Goal: Use online tool/utility: Utilize a website feature to perform a specific function

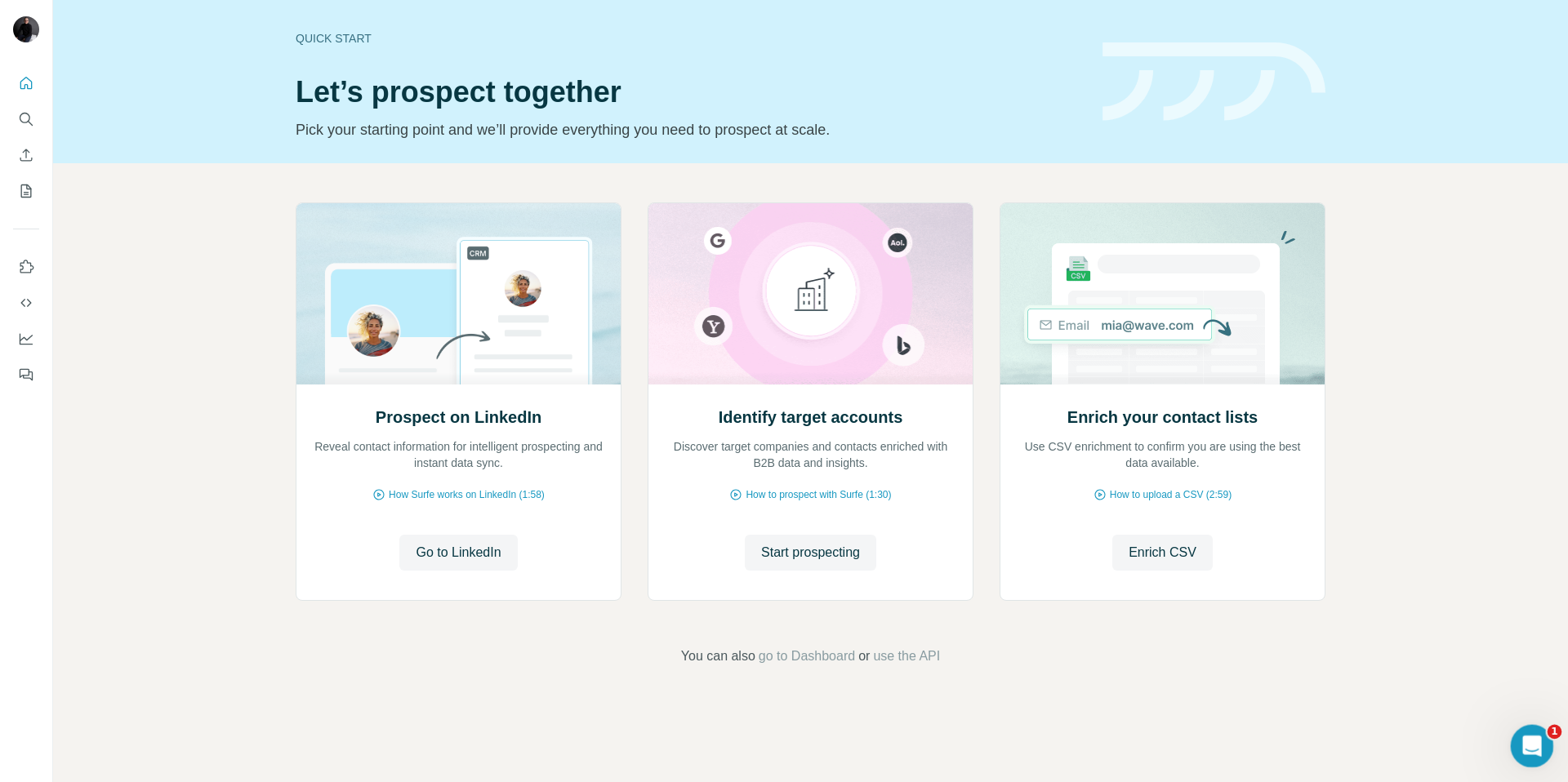
click at [1527, 748] on icon "Open Intercom Messenger" at bounding box center [1530, 744] width 27 height 27
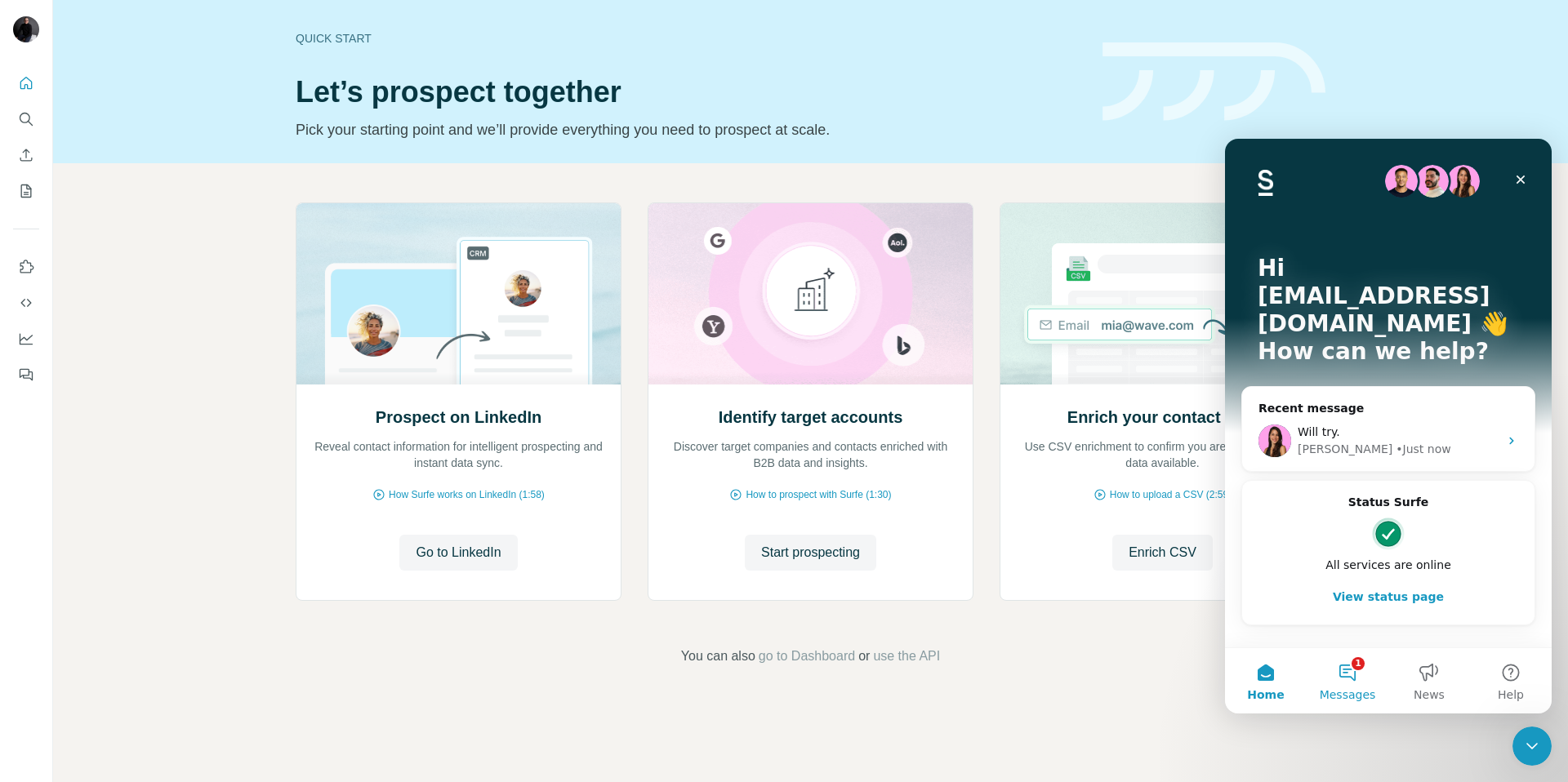
click at [1356, 669] on button "1 Messages" at bounding box center [1348, 682] width 82 height 66
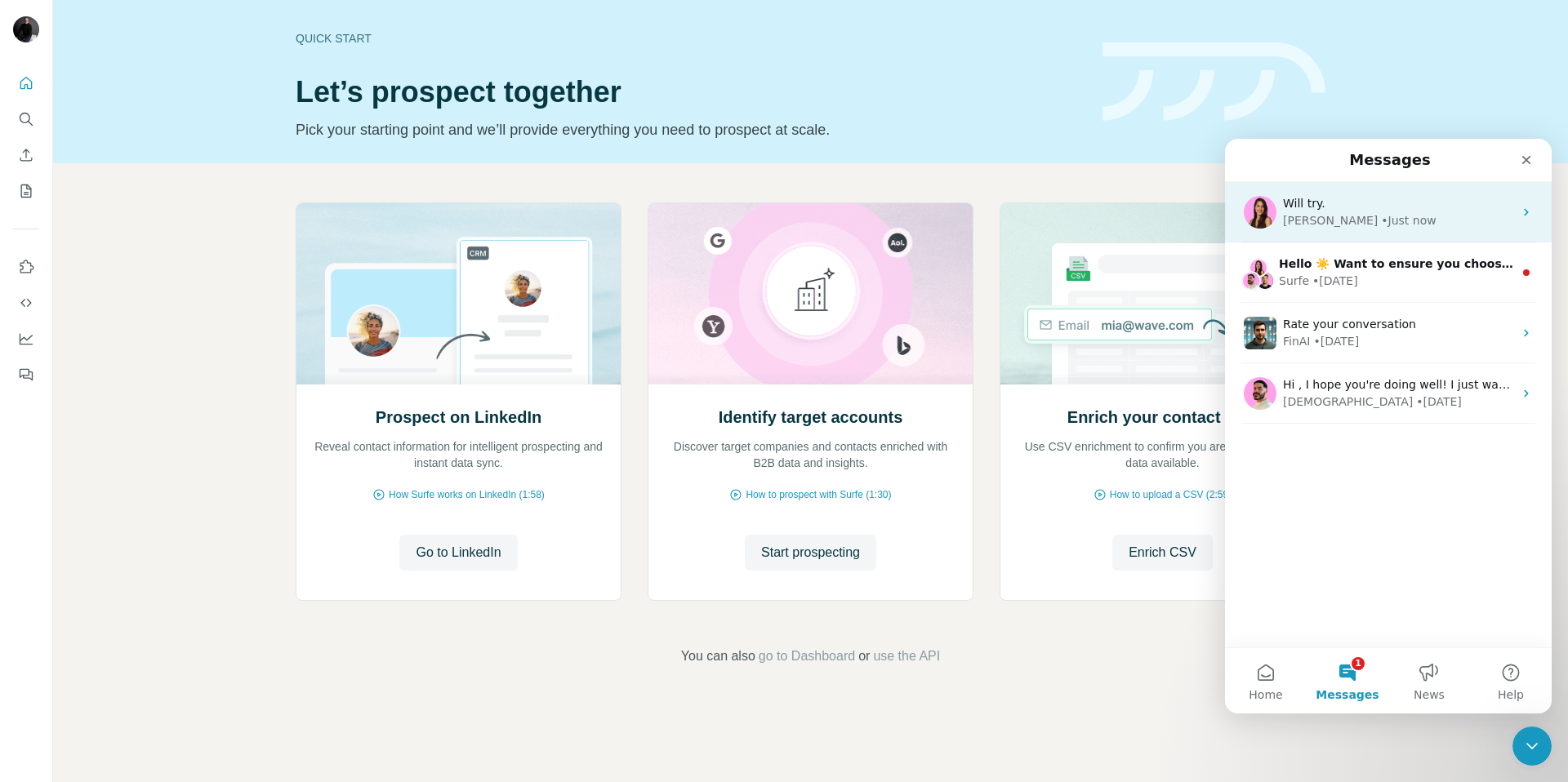
click at [1320, 219] on div "[PERSON_NAME] • Just now" at bounding box center [1398, 220] width 231 height 17
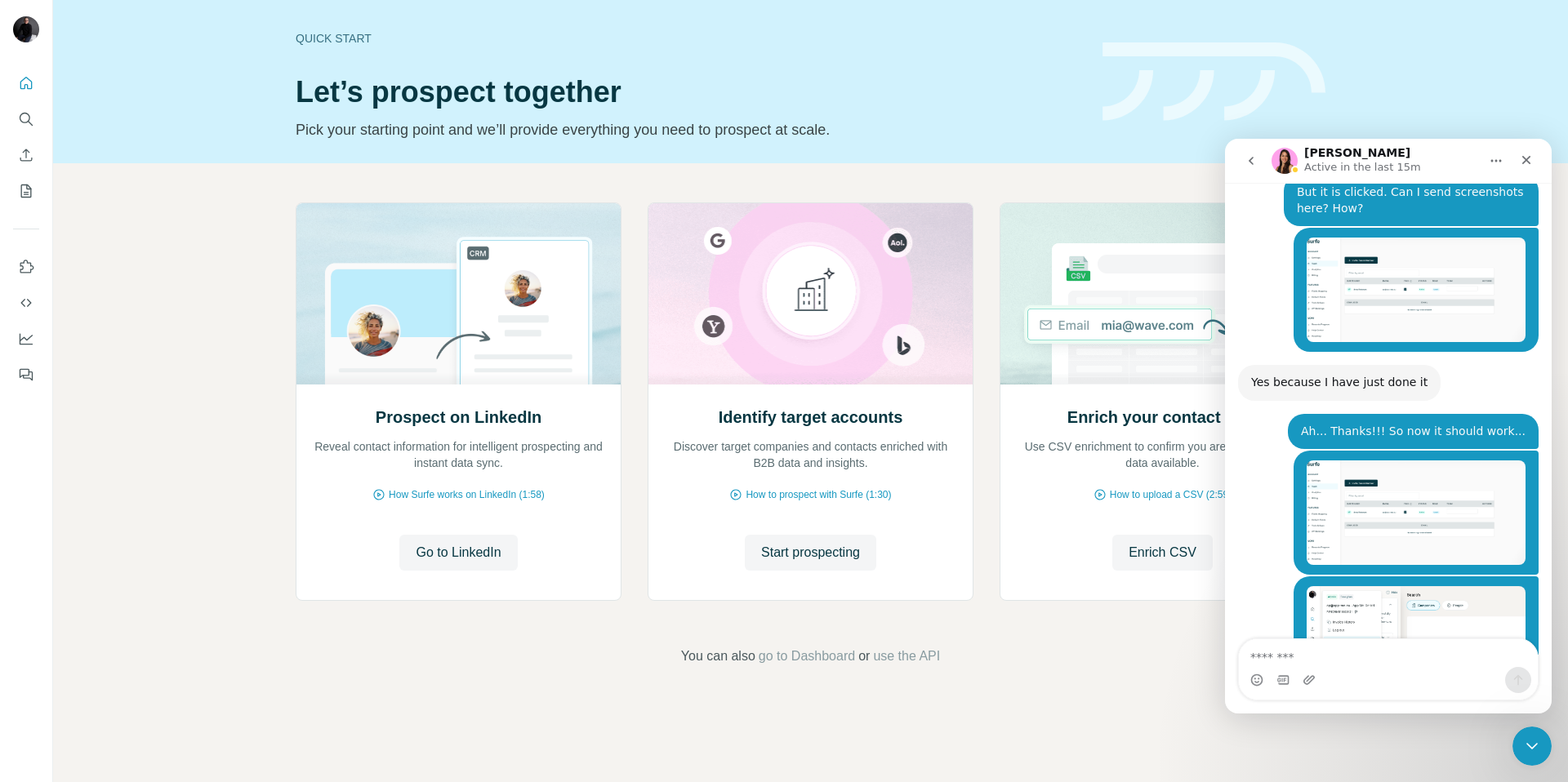
scroll to position [3946, 0]
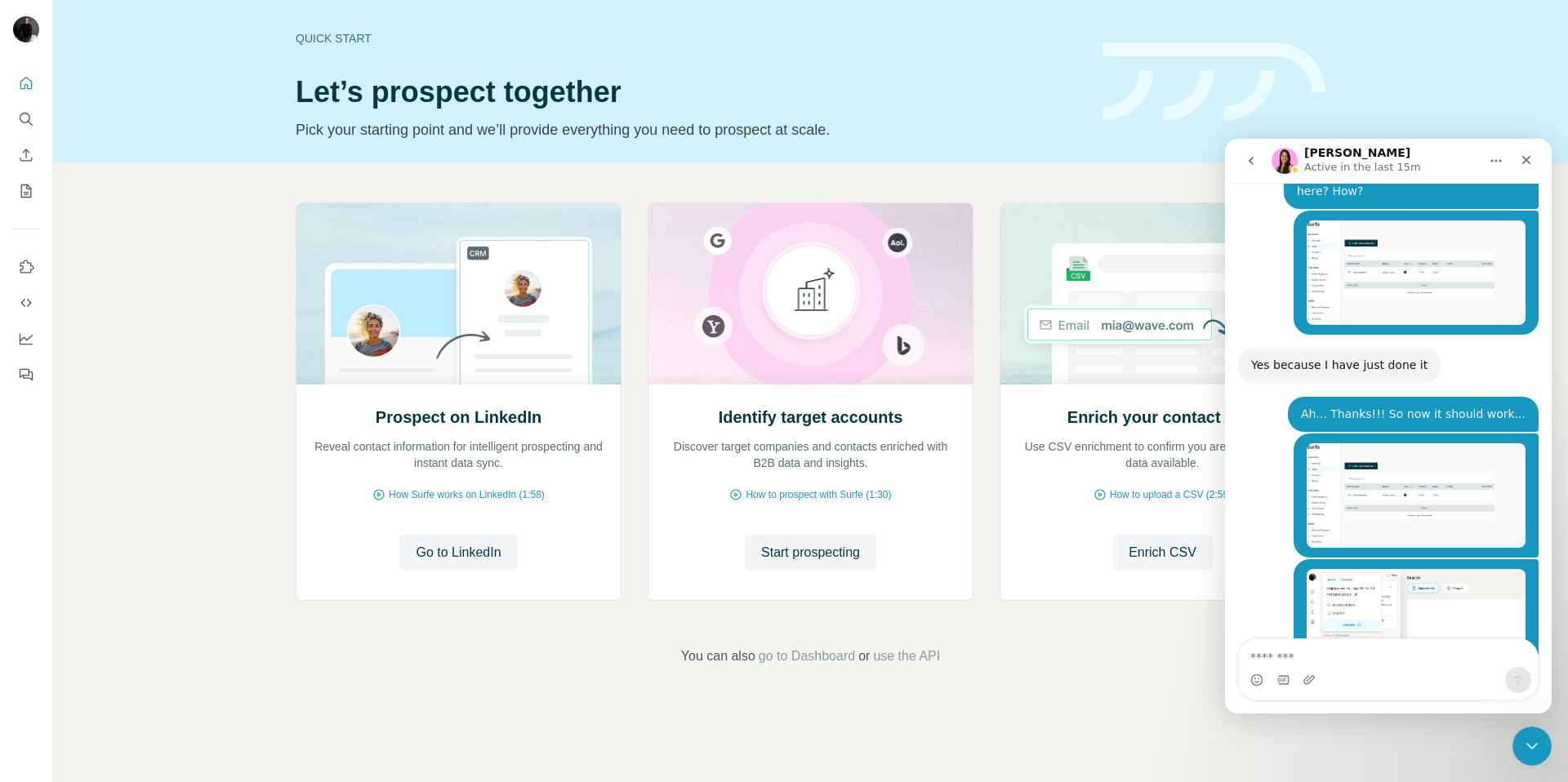
click at [1322, 662] on textarea "Message…" at bounding box center [1388, 654] width 299 height 28
type textarea "**********"
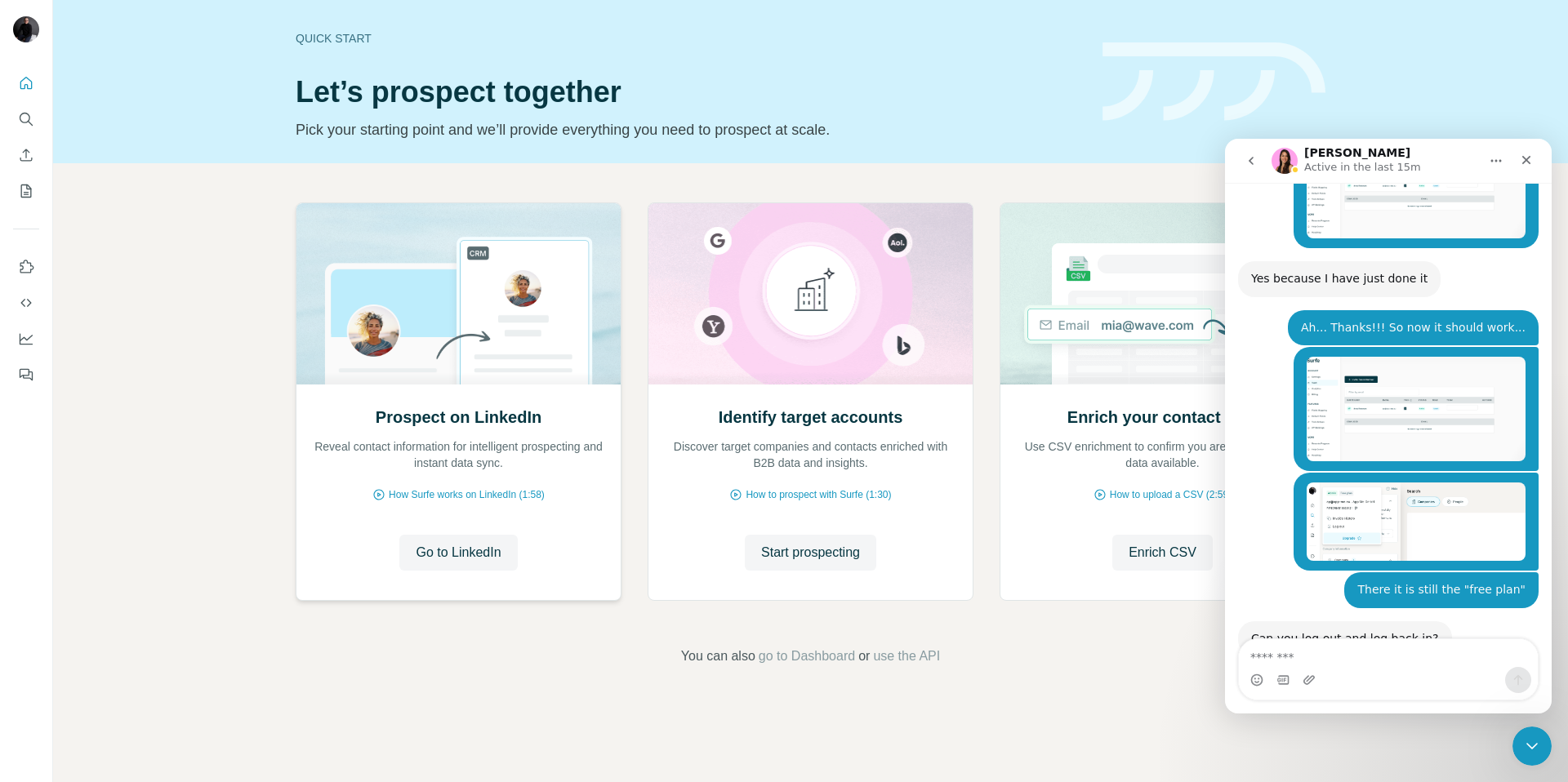
scroll to position [4031, 0]
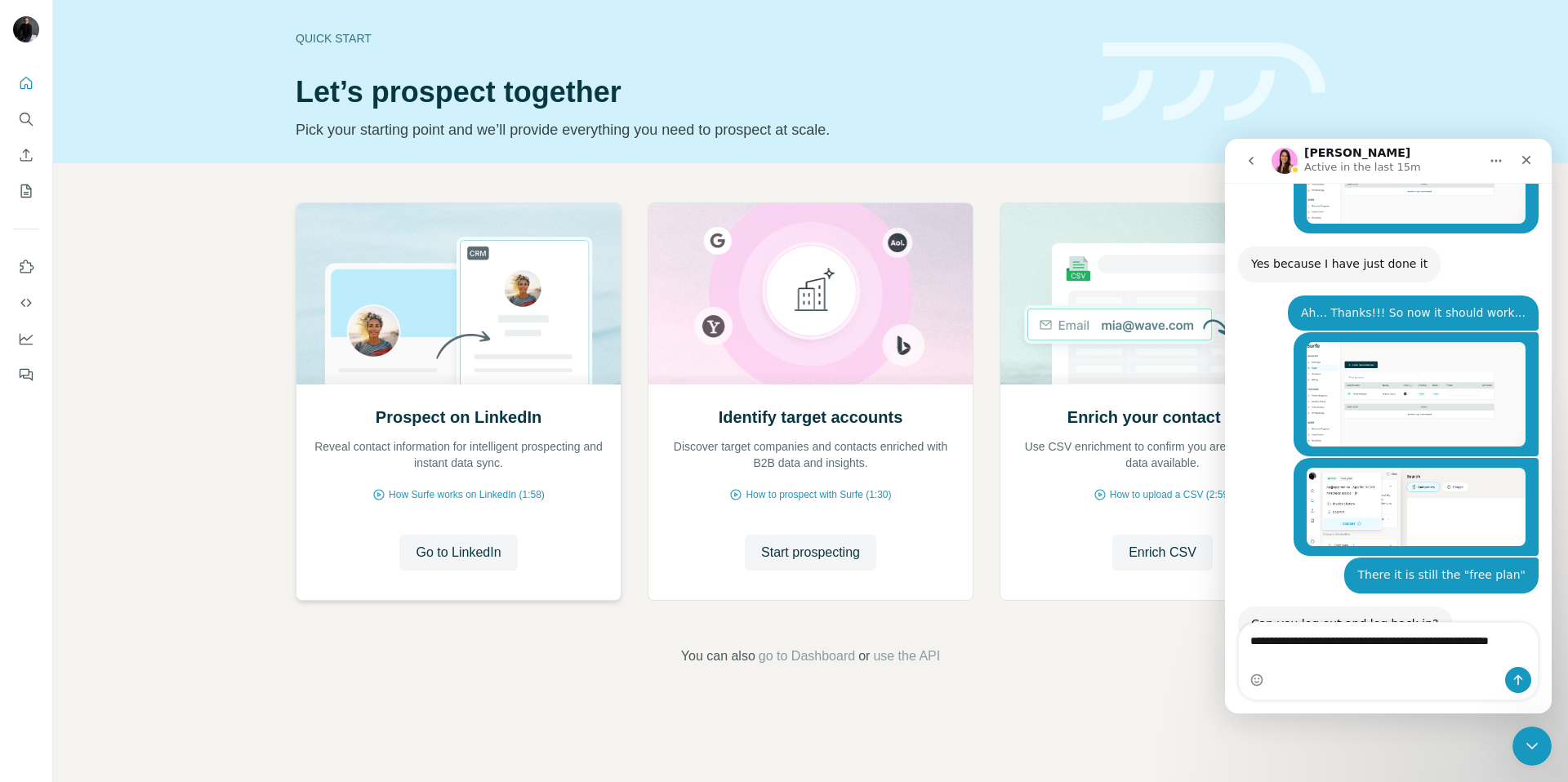
type textarea "**********"
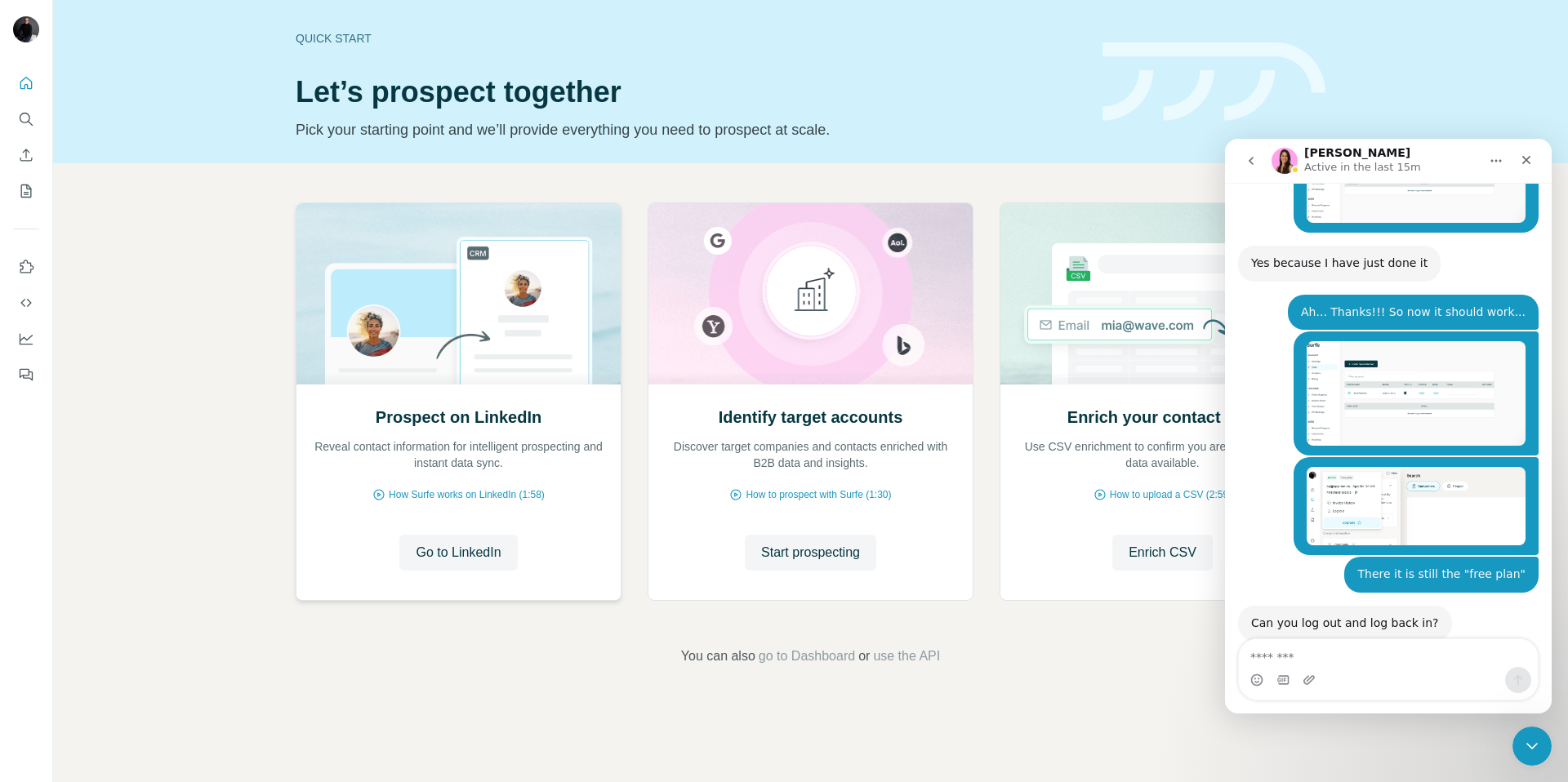
scroll to position [4097, 0]
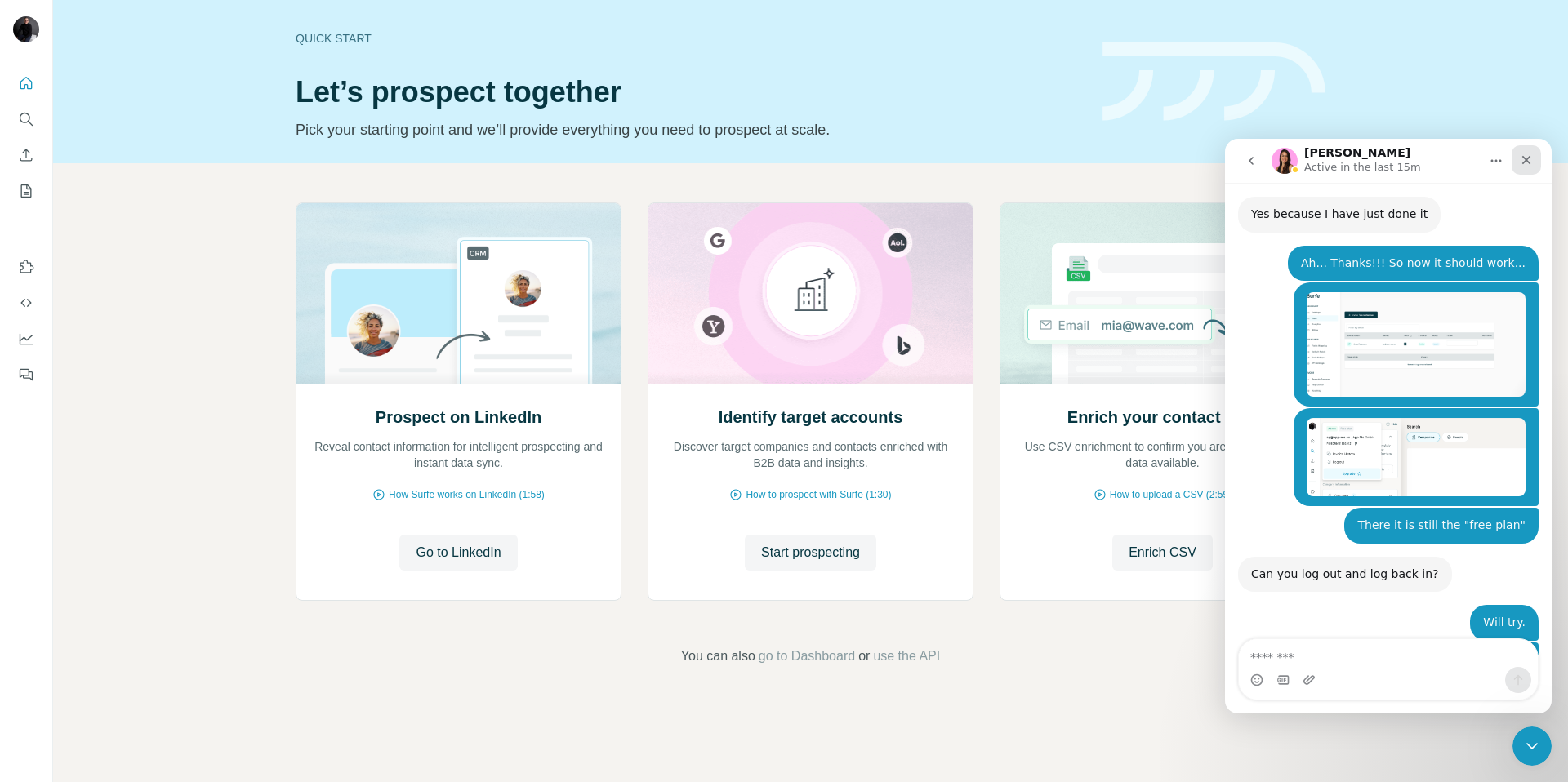
click at [1531, 158] on icon "Close" at bounding box center [1527, 160] width 13 height 13
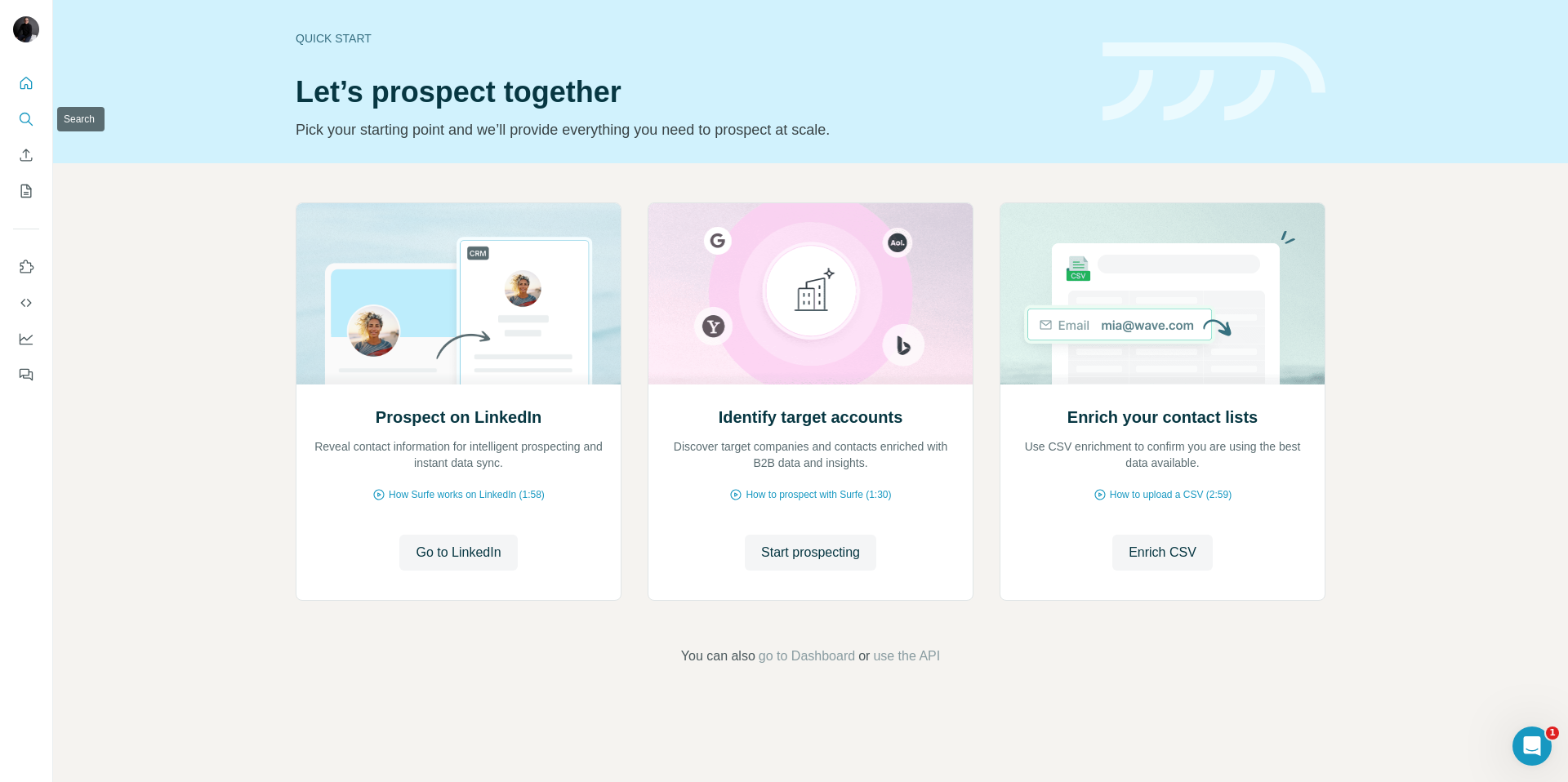
click at [23, 112] on icon "Search" at bounding box center [25, 118] width 16 height 16
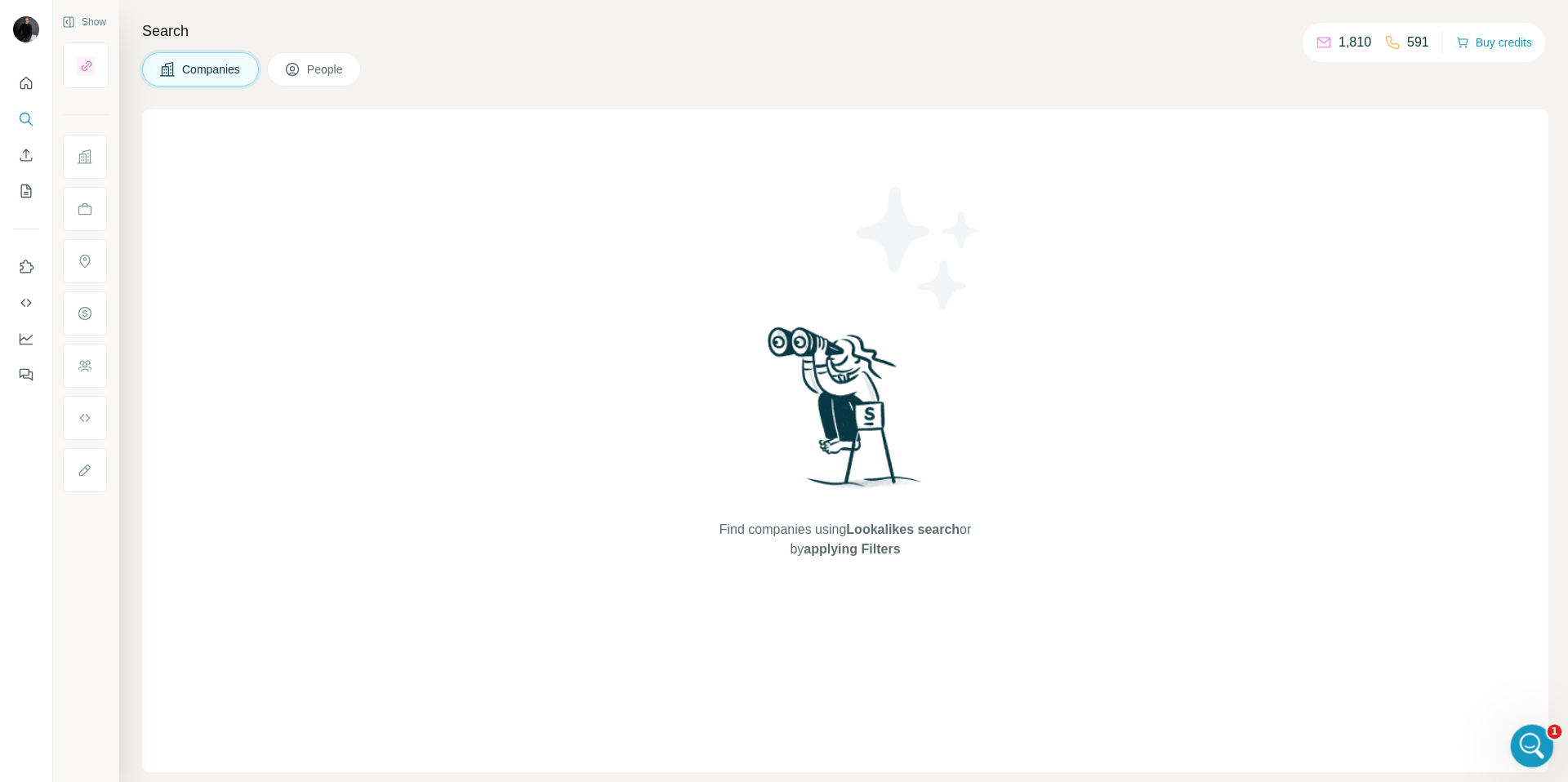
click at [1526, 741] on icon "Open Intercom Messenger" at bounding box center [1530, 744] width 27 height 27
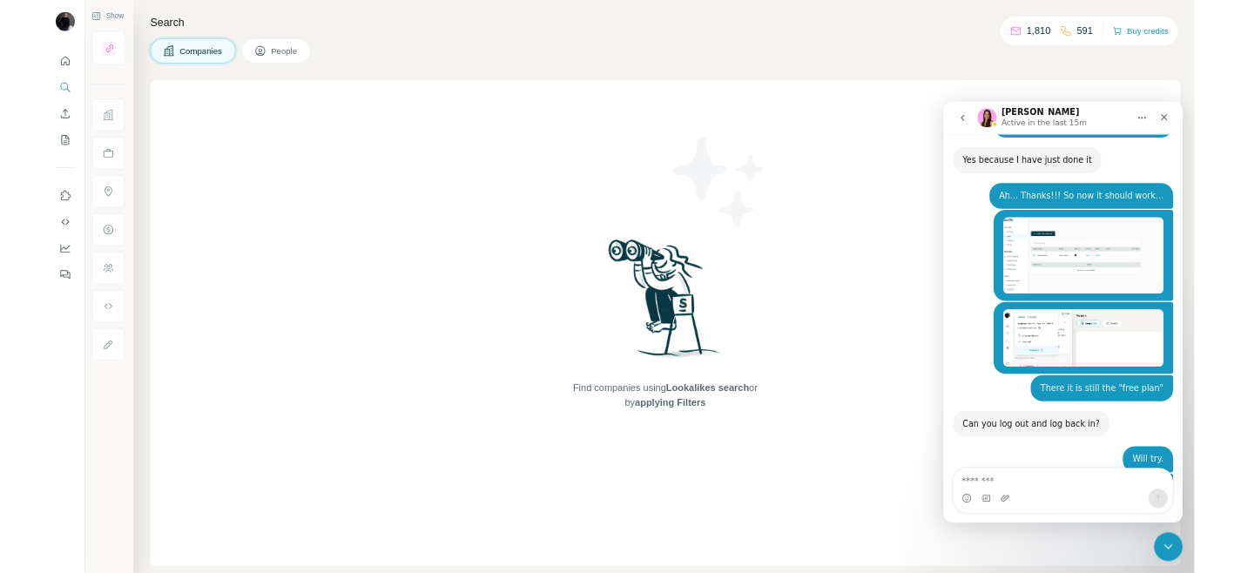
scroll to position [4369, 0]
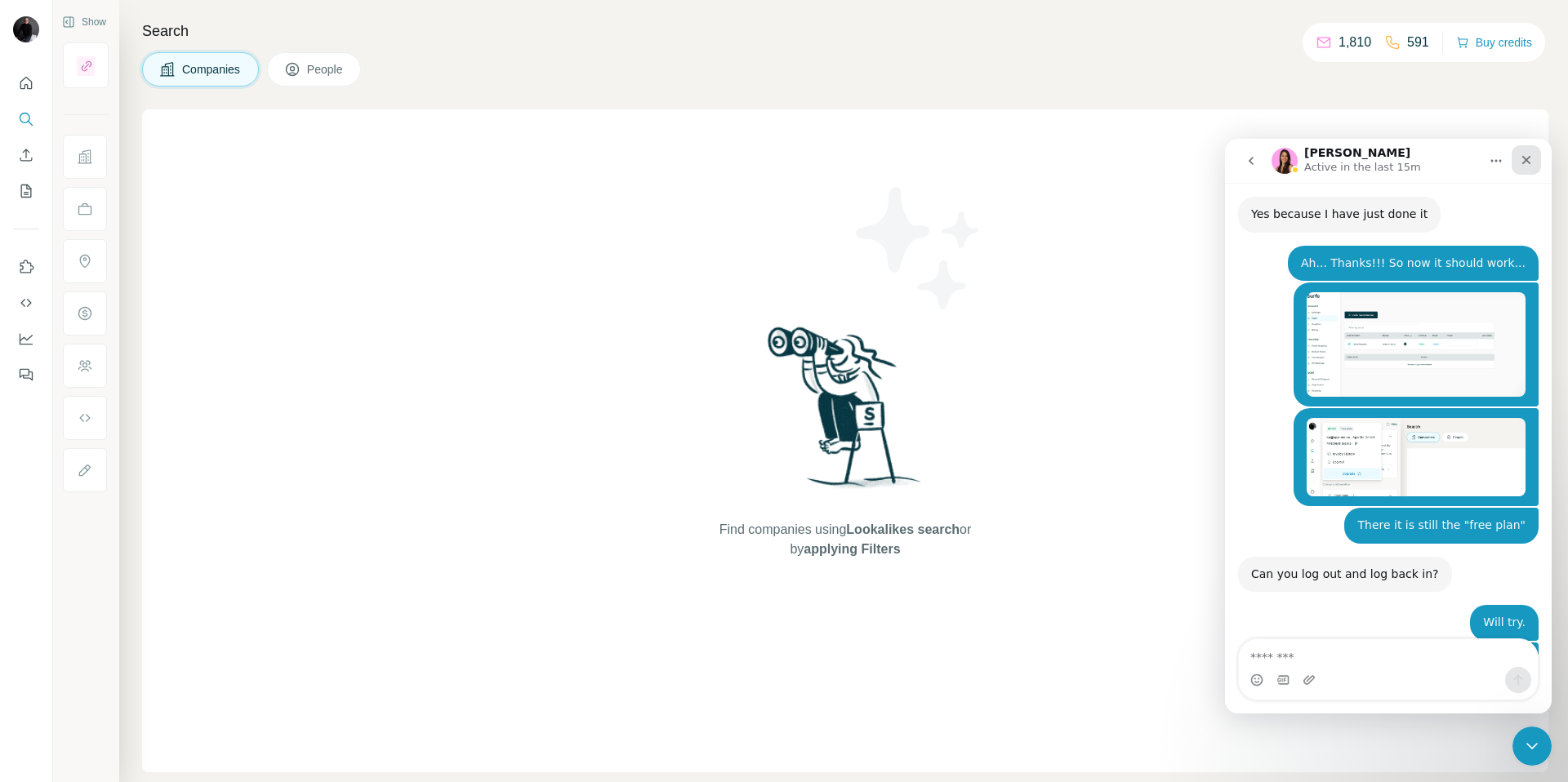
click at [1528, 159] on icon "Close" at bounding box center [1527, 160] width 13 height 13
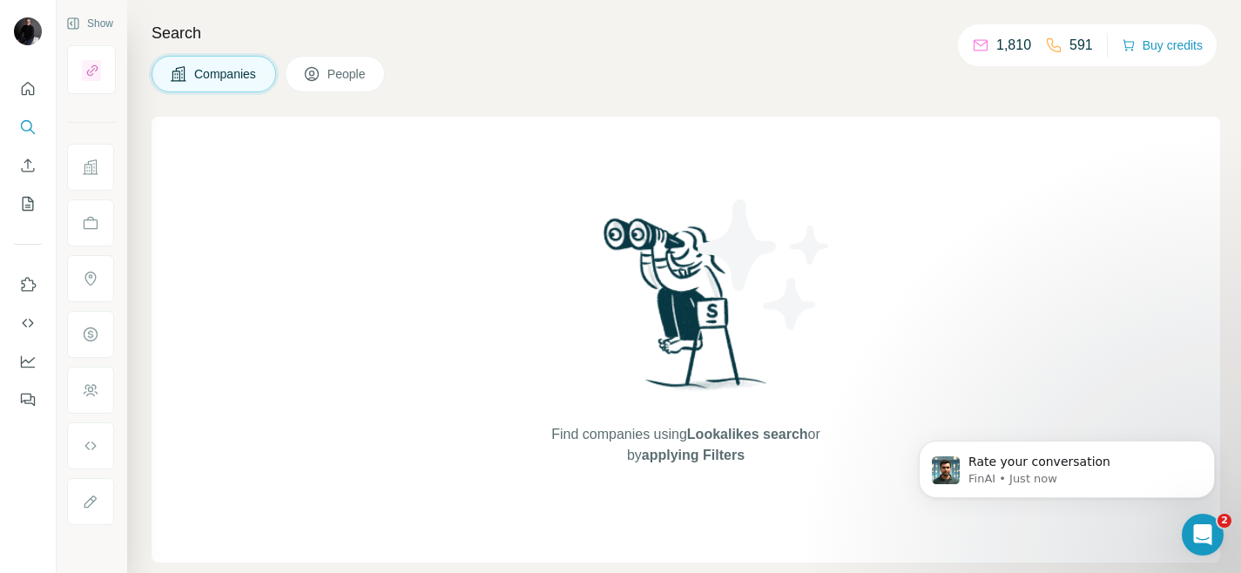
scroll to position [4758, 0]
click at [1213, 535] on div "Open Intercom Messenger" at bounding box center [1199, 531] width 57 height 57
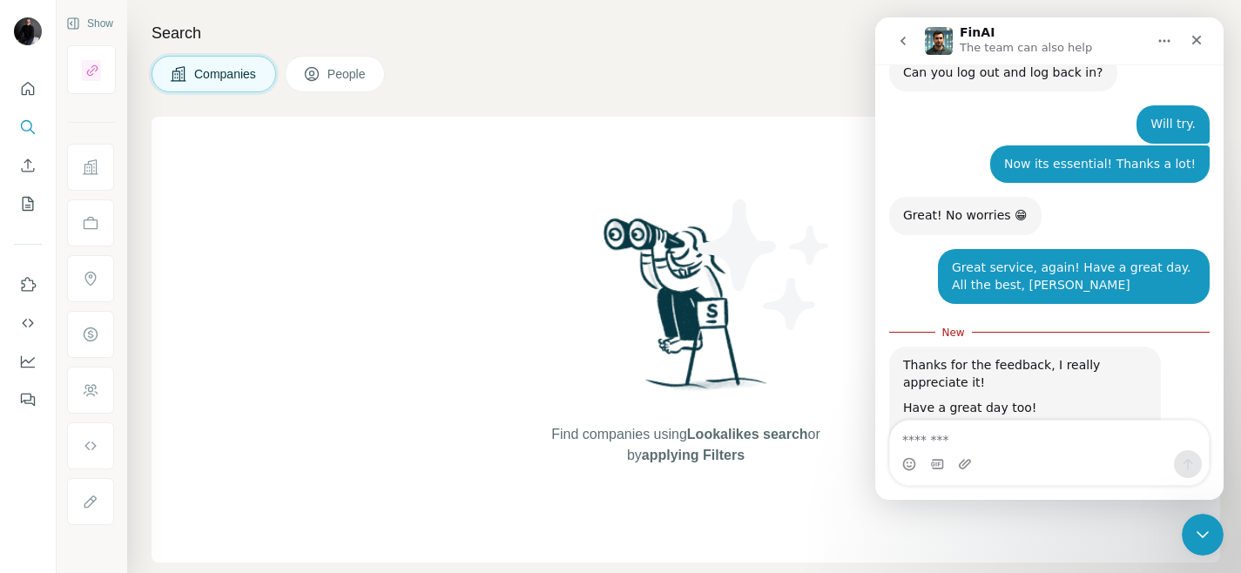
scroll to position [4787, 0]
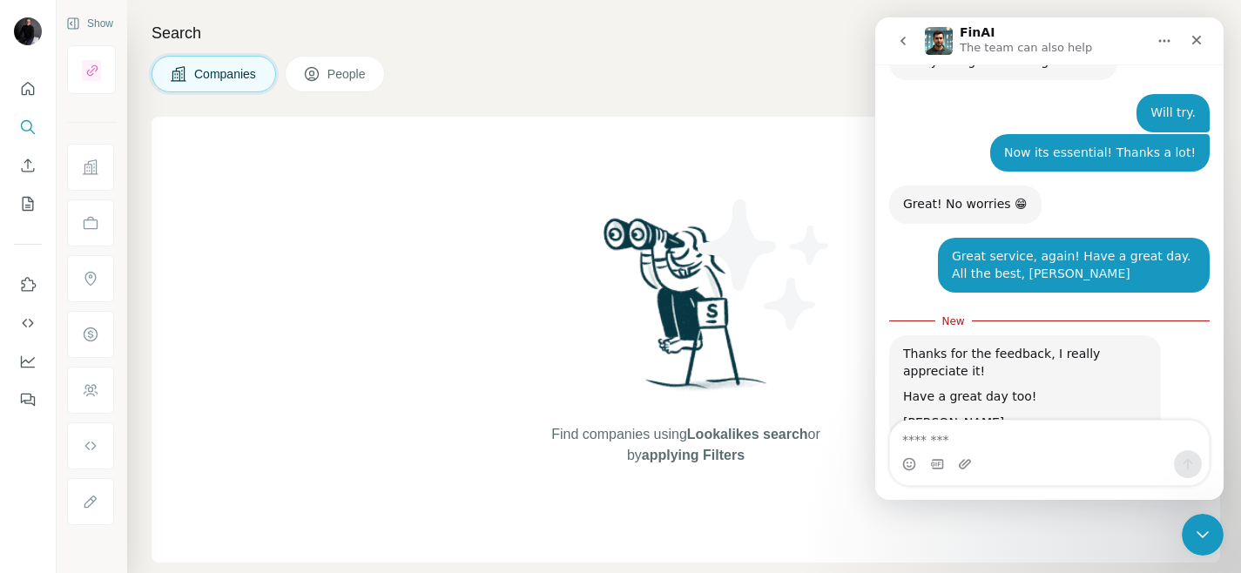
click at [1088, 561] on span "Amazing" at bounding box center [1092, 576] width 31 height 31
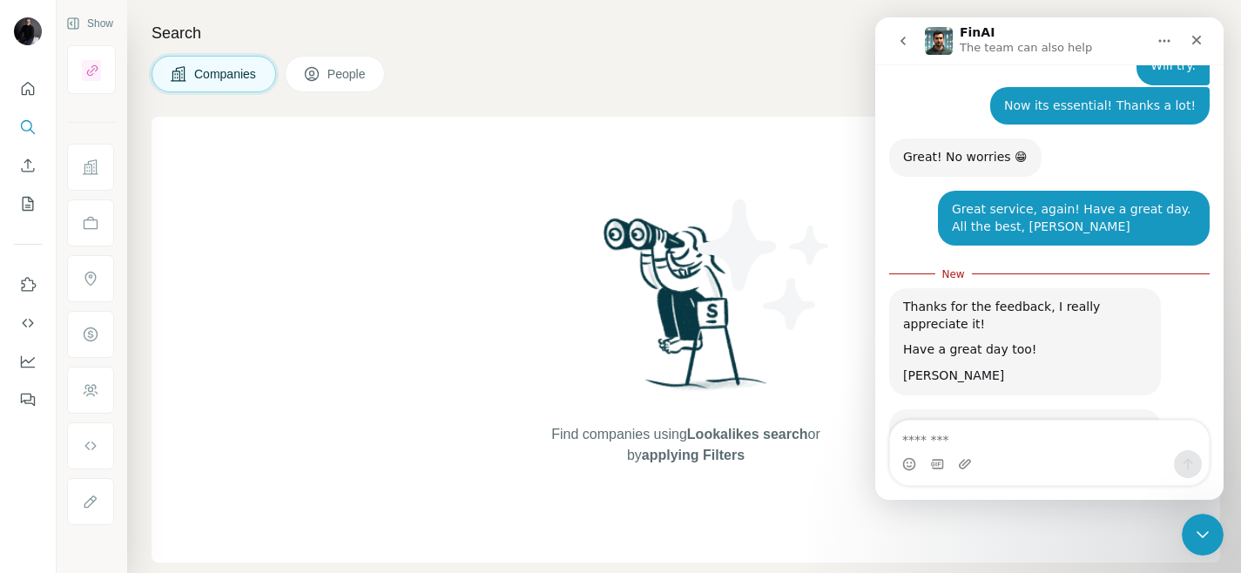
scroll to position [4836, 0]
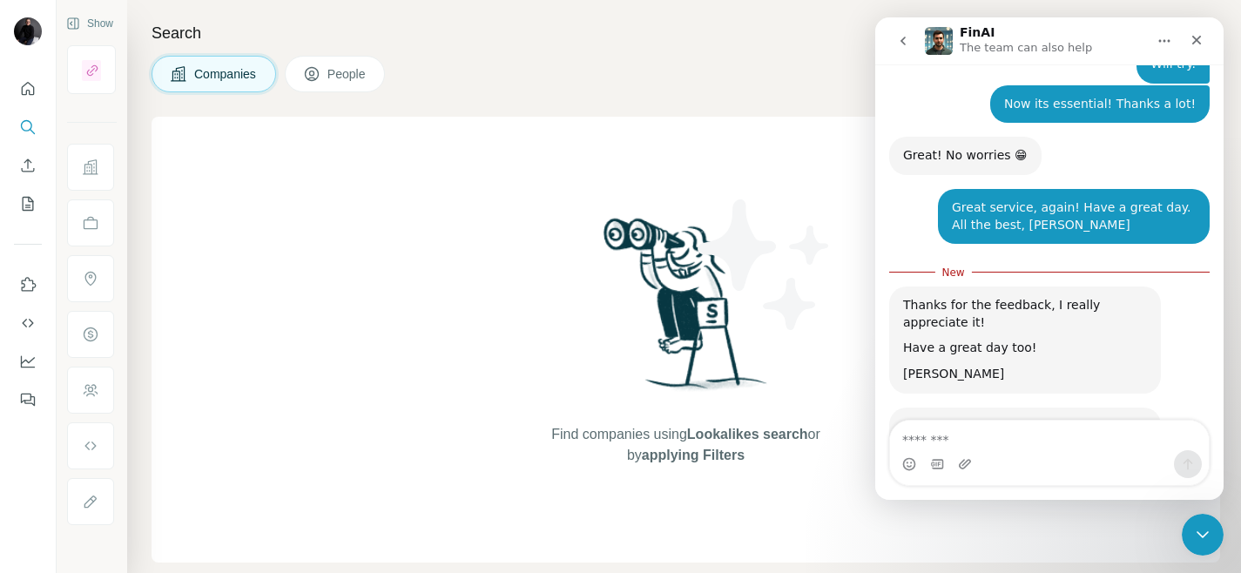
type textarea "**********"
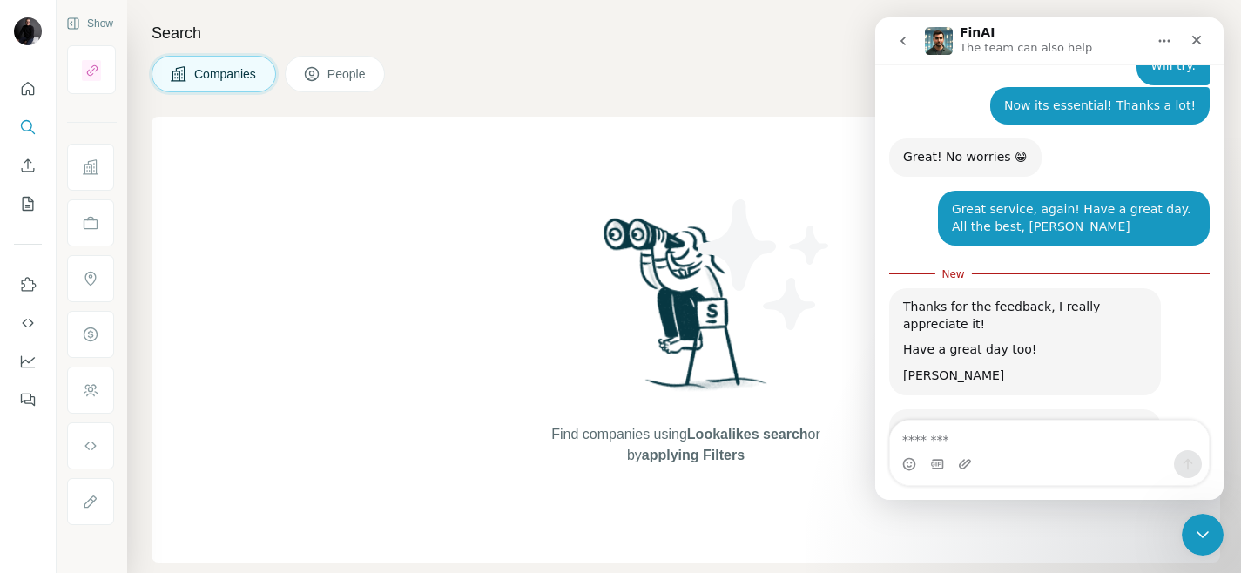
scroll to position [4828, 0]
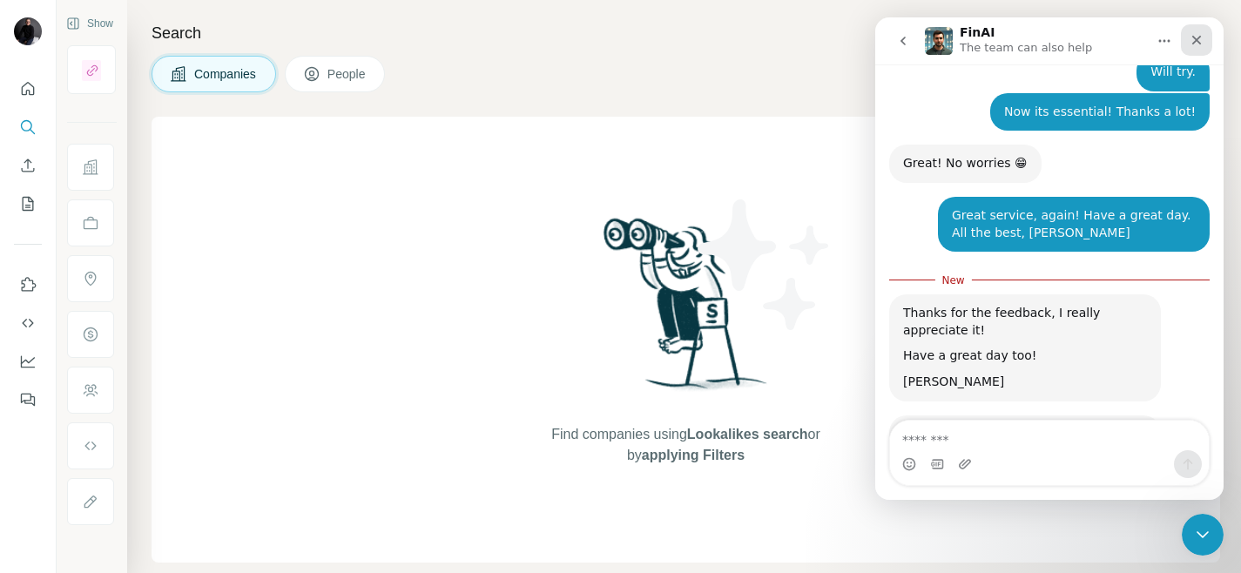
click at [1196, 40] on icon "Close" at bounding box center [1197, 41] width 10 height 10
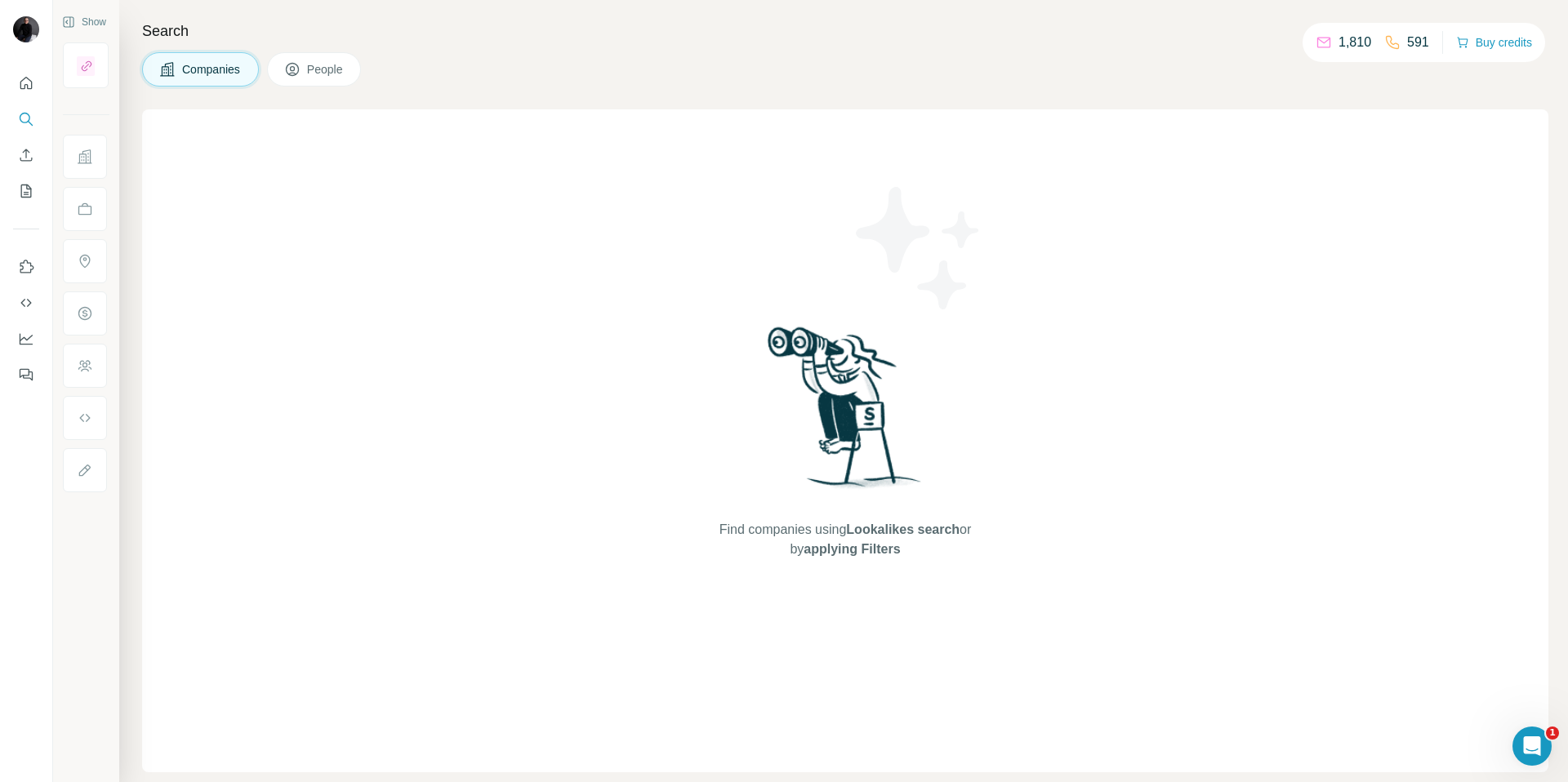
scroll to position [3, 0]
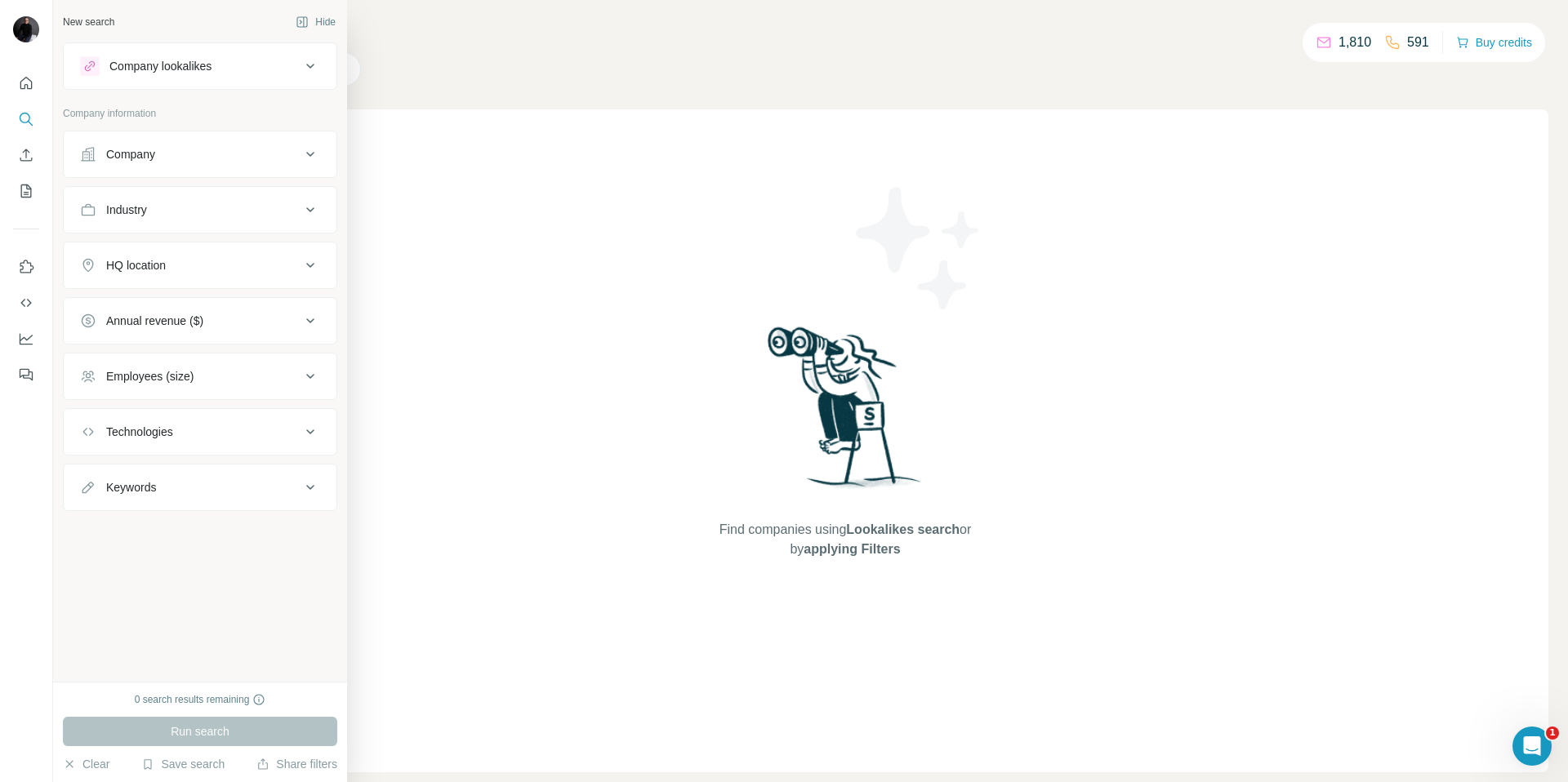
click at [192, 154] on div "Company" at bounding box center [189, 154] width 220 height 16
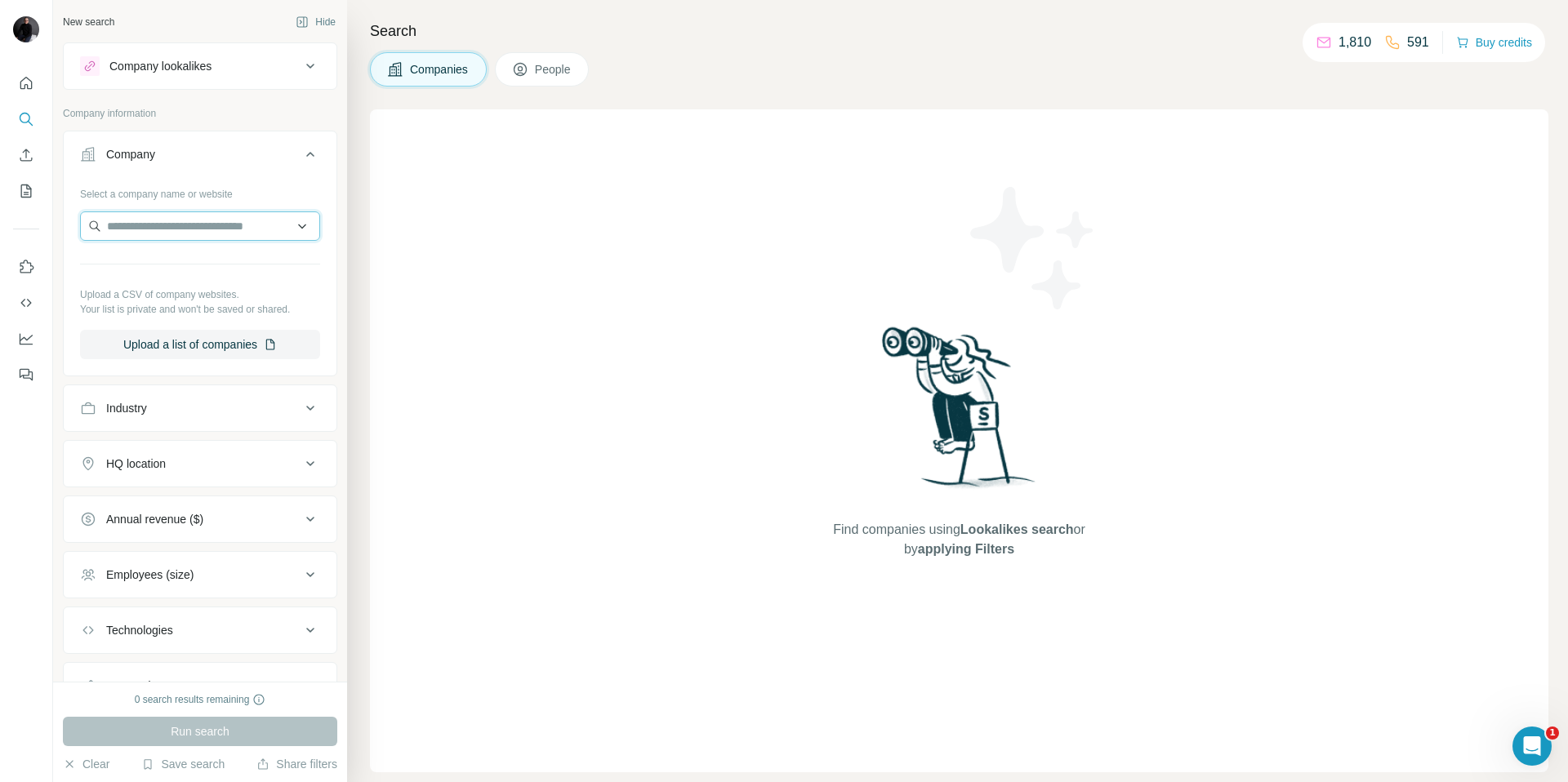
click at [198, 229] on input "text" at bounding box center [200, 226] width 240 height 29
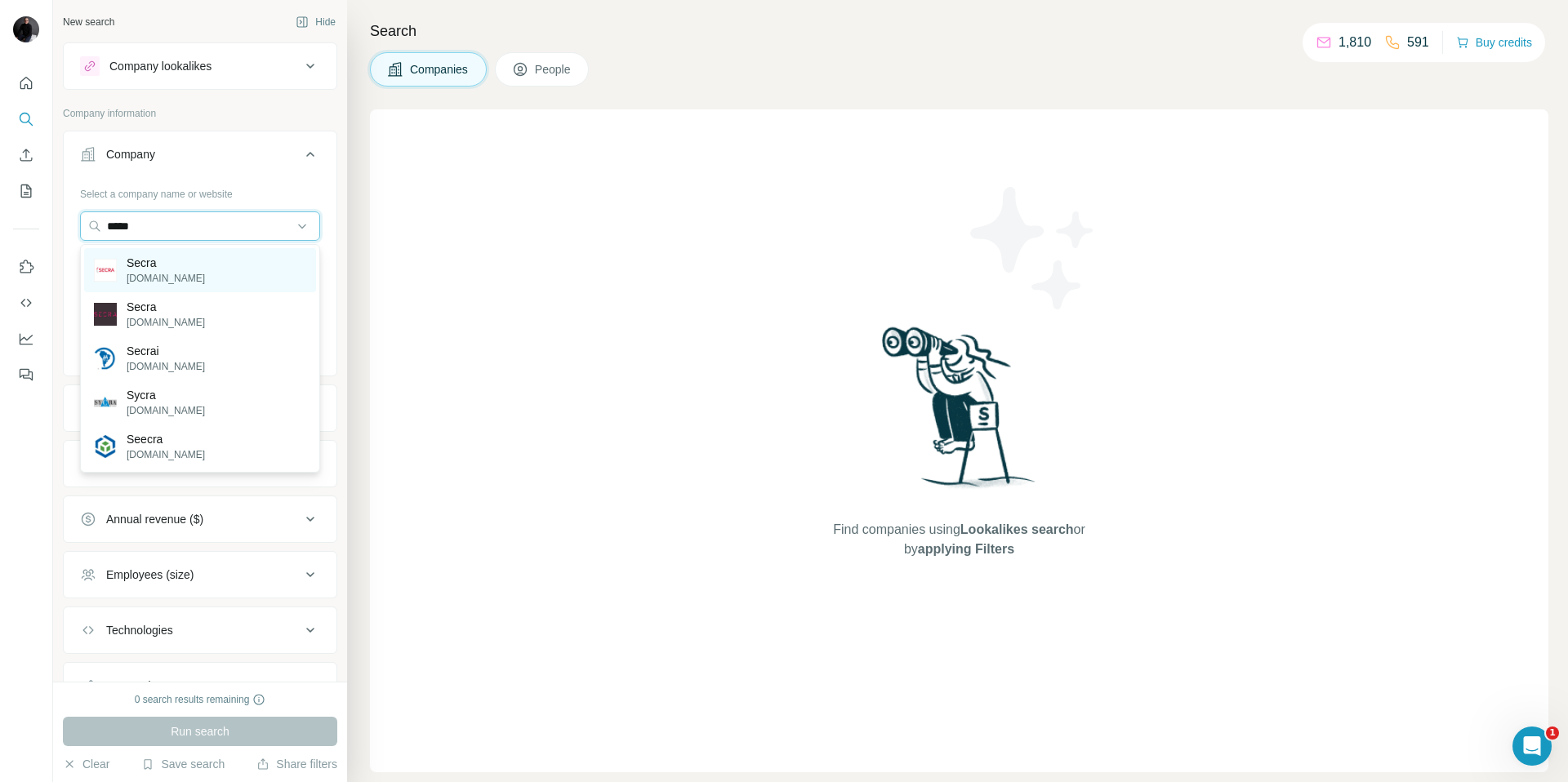
type input "*****"
click at [173, 272] on div "Secra [DOMAIN_NAME]" at bounding box center [200, 270] width 232 height 44
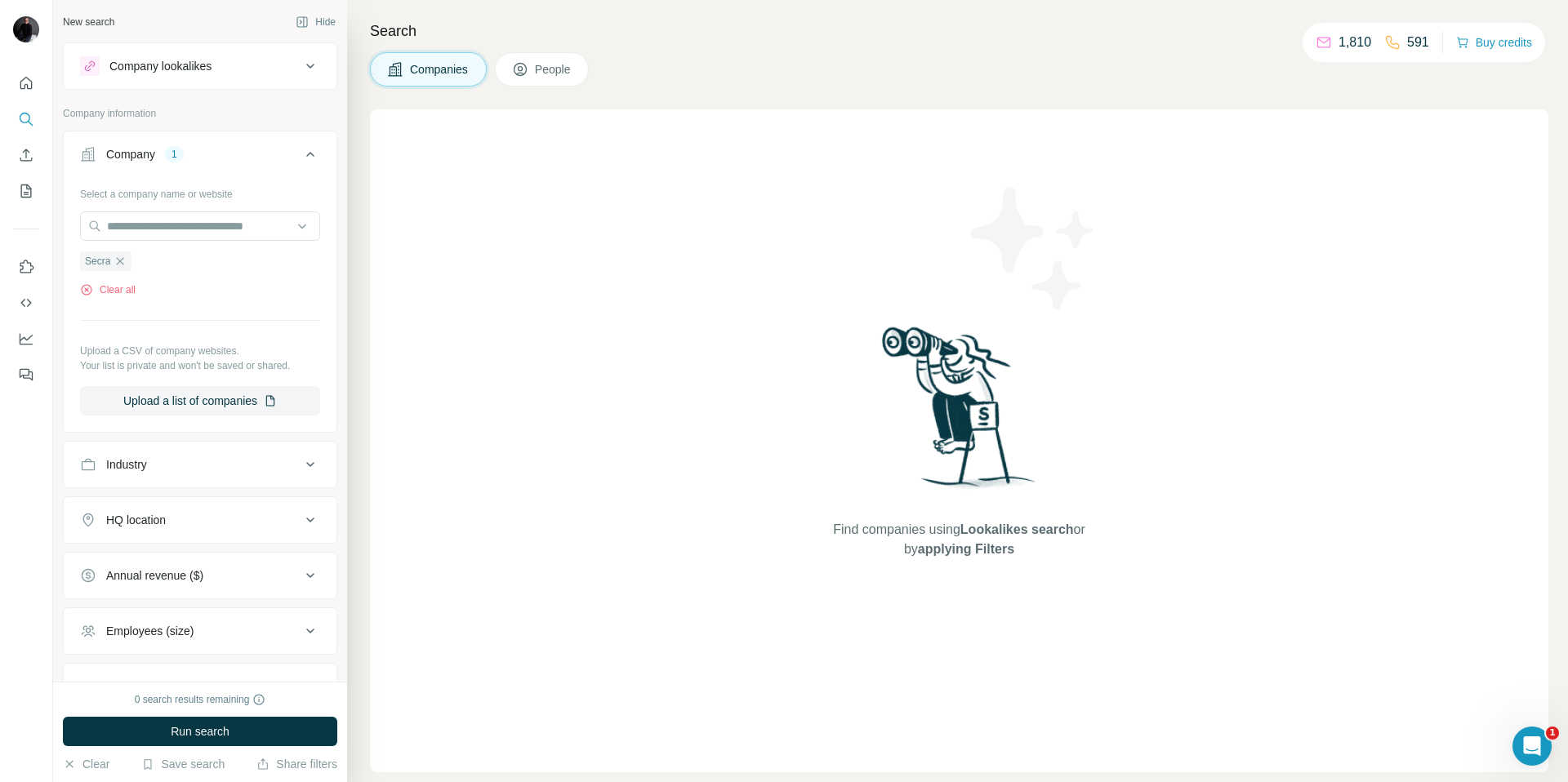
click at [193, 518] on div "HQ location" at bounding box center [189, 519] width 220 height 16
click at [161, 524] on div "HQ location" at bounding box center [136, 519] width 60 height 16
click at [143, 522] on div "HQ location" at bounding box center [136, 519] width 60 height 16
drag, startPoint x: 125, startPoint y: 578, endPoint x: 136, endPoint y: 559, distance: 22.0
click at [128, 573] on div at bounding box center [200, 563] width 240 height 33
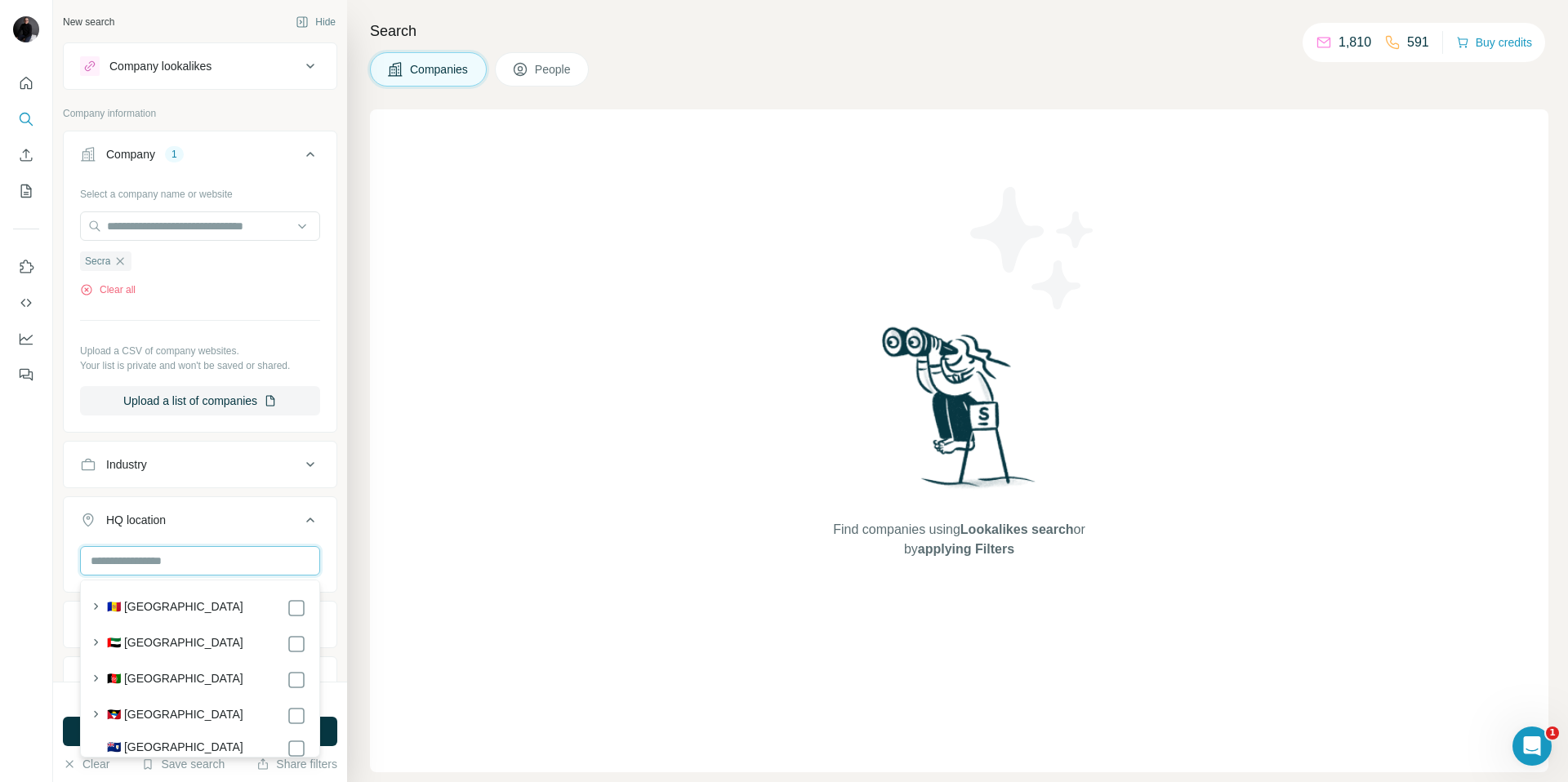
click at [136, 559] on input "text" at bounding box center [200, 561] width 240 height 29
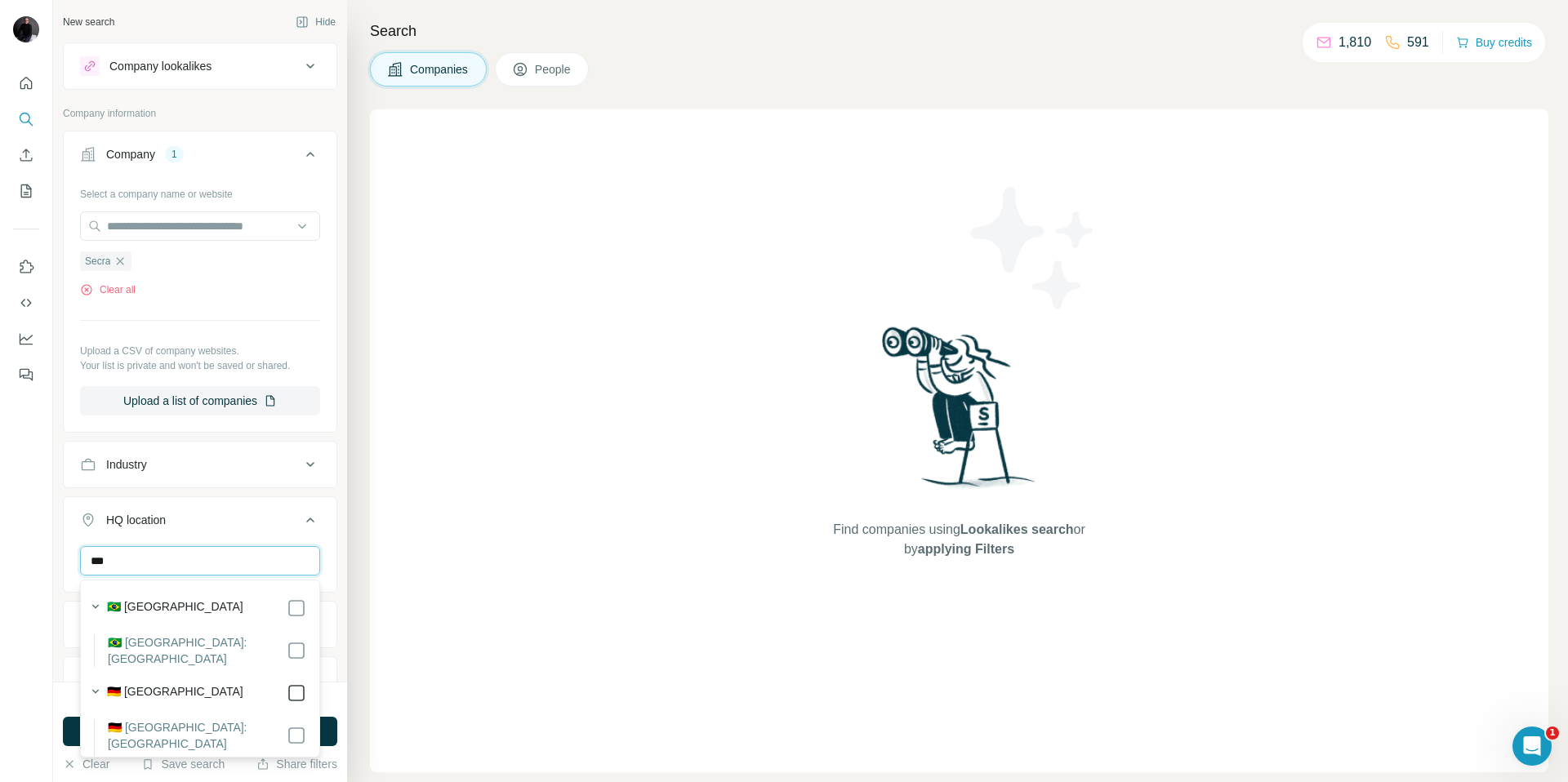
type input "***"
click at [13, 524] on div at bounding box center [26, 391] width 53 height 782
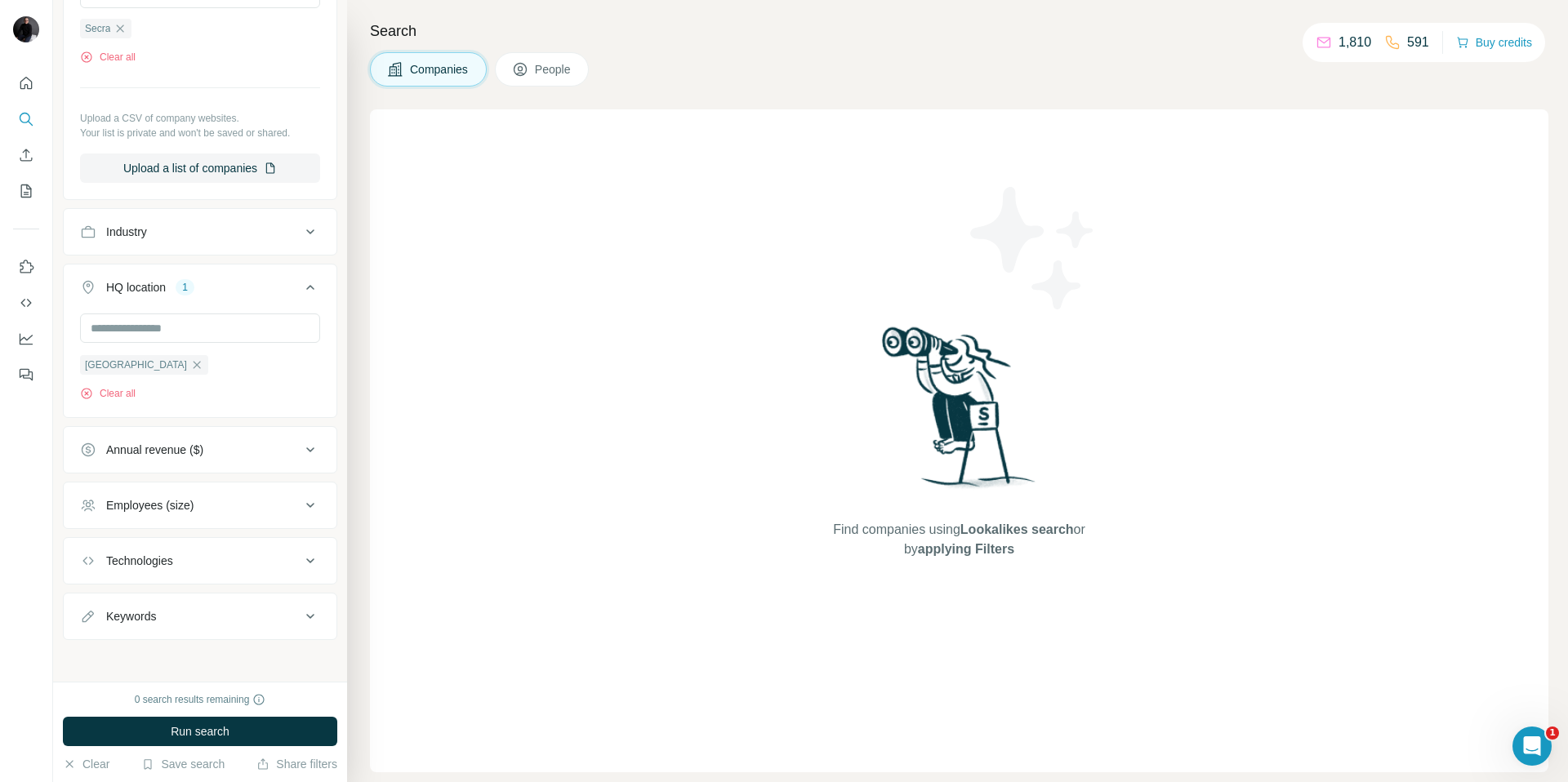
scroll to position [238, 0]
click at [141, 614] on div "Keywords" at bounding box center [130, 612] width 50 height 16
click at [126, 655] on input "text" at bounding box center [183, 651] width 207 height 29
type input "**********"
click at [305, 657] on icon "button" at bounding box center [307, 651] width 16 height 16
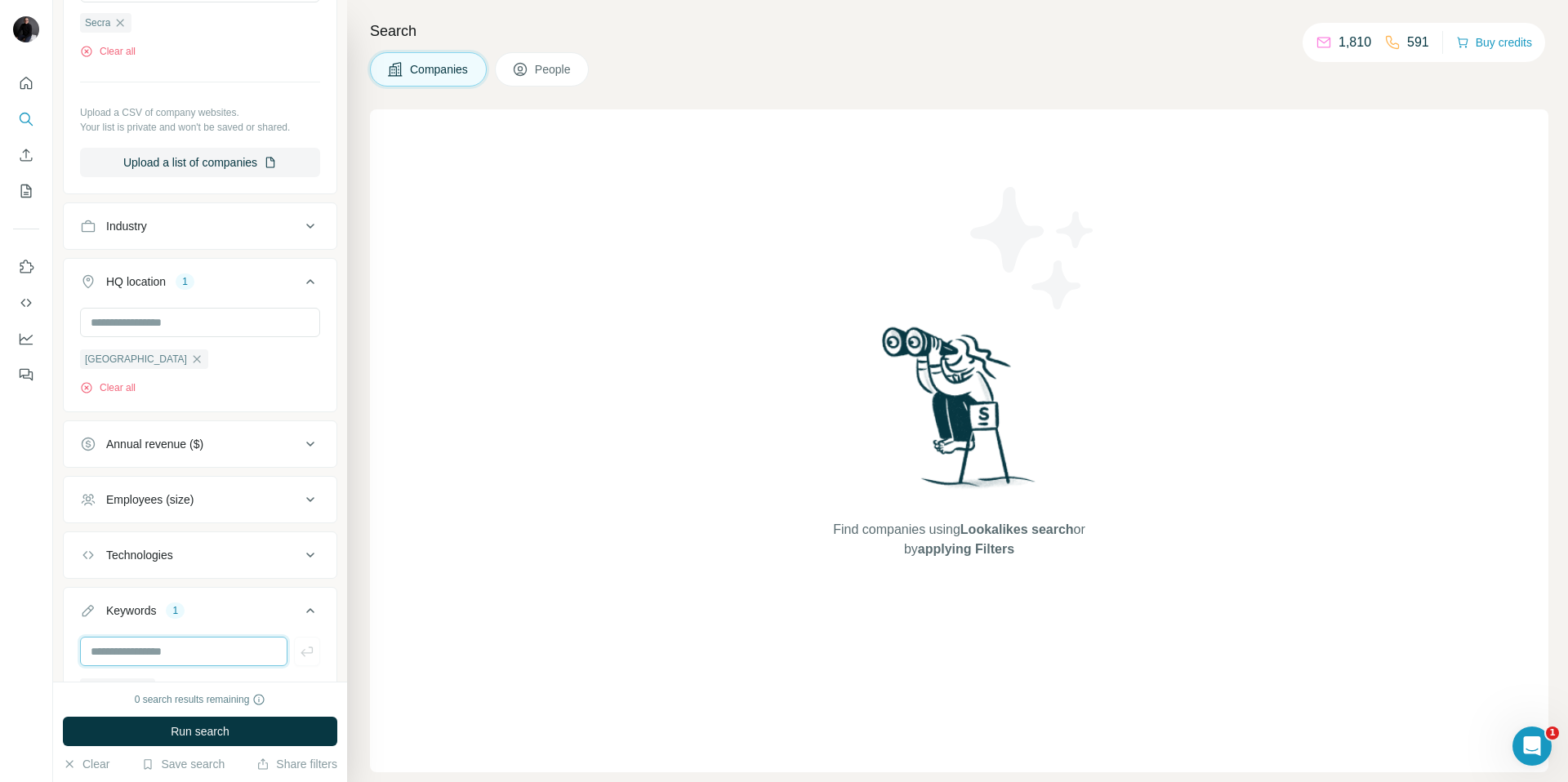
click at [99, 652] on input "text" at bounding box center [183, 651] width 207 height 29
type input "**********"
click at [299, 655] on icon "button" at bounding box center [307, 651] width 16 height 16
click at [218, 654] on input "text" at bounding box center [183, 651] width 207 height 29
type input "**********"
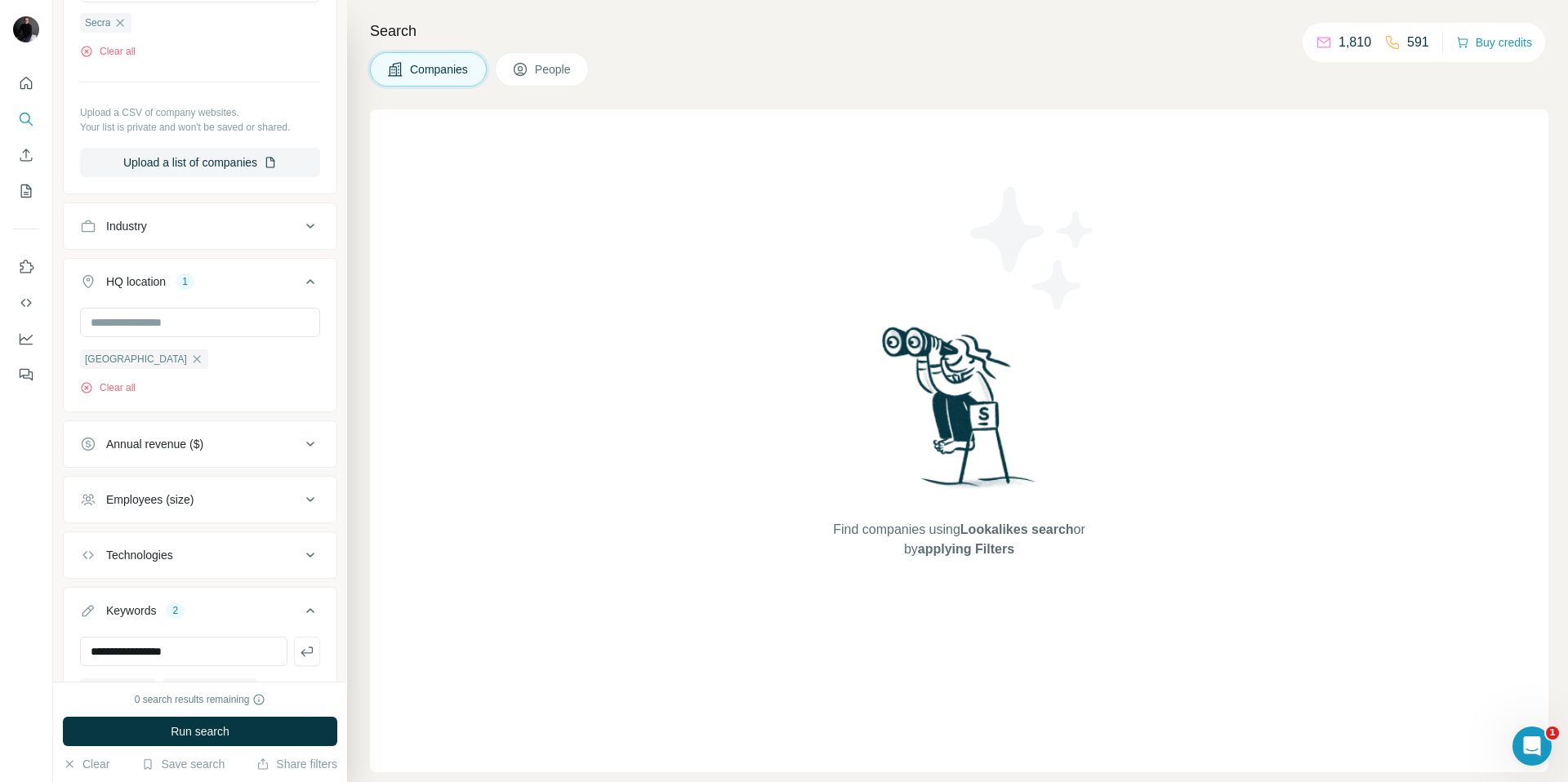
click at [308, 656] on icon "button" at bounding box center [307, 651] width 16 height 16
click at [222, 729] on span "Run search" at bounding box center [200, 731] width 59 height 16
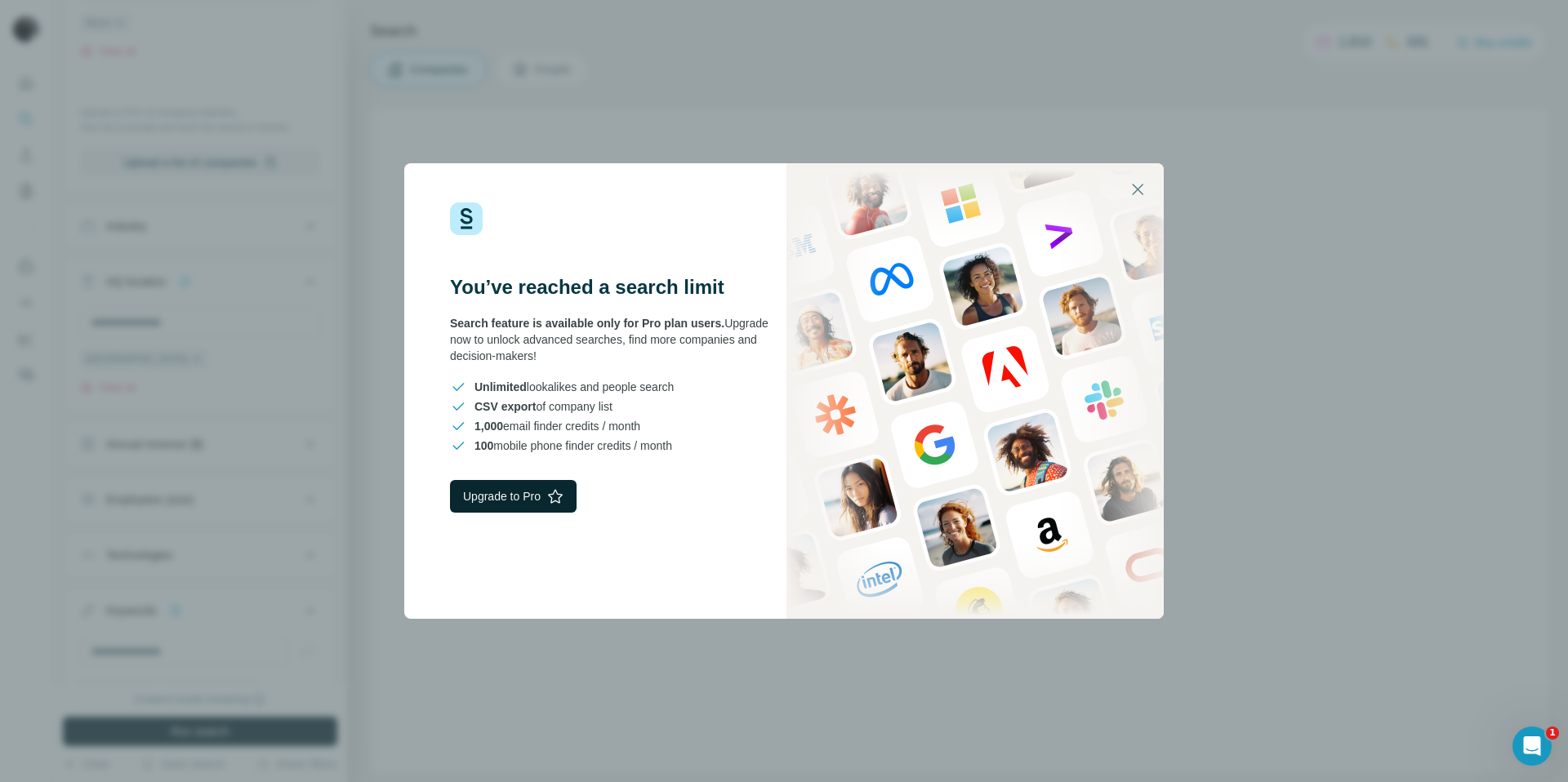
click at [514, 503] on button "Upgrade to Pro" at bounding box center [513, 496] width 127 height 33
click at [1130, 190] on icon "button" at bounding box center [1138, 189] width 20 height 20
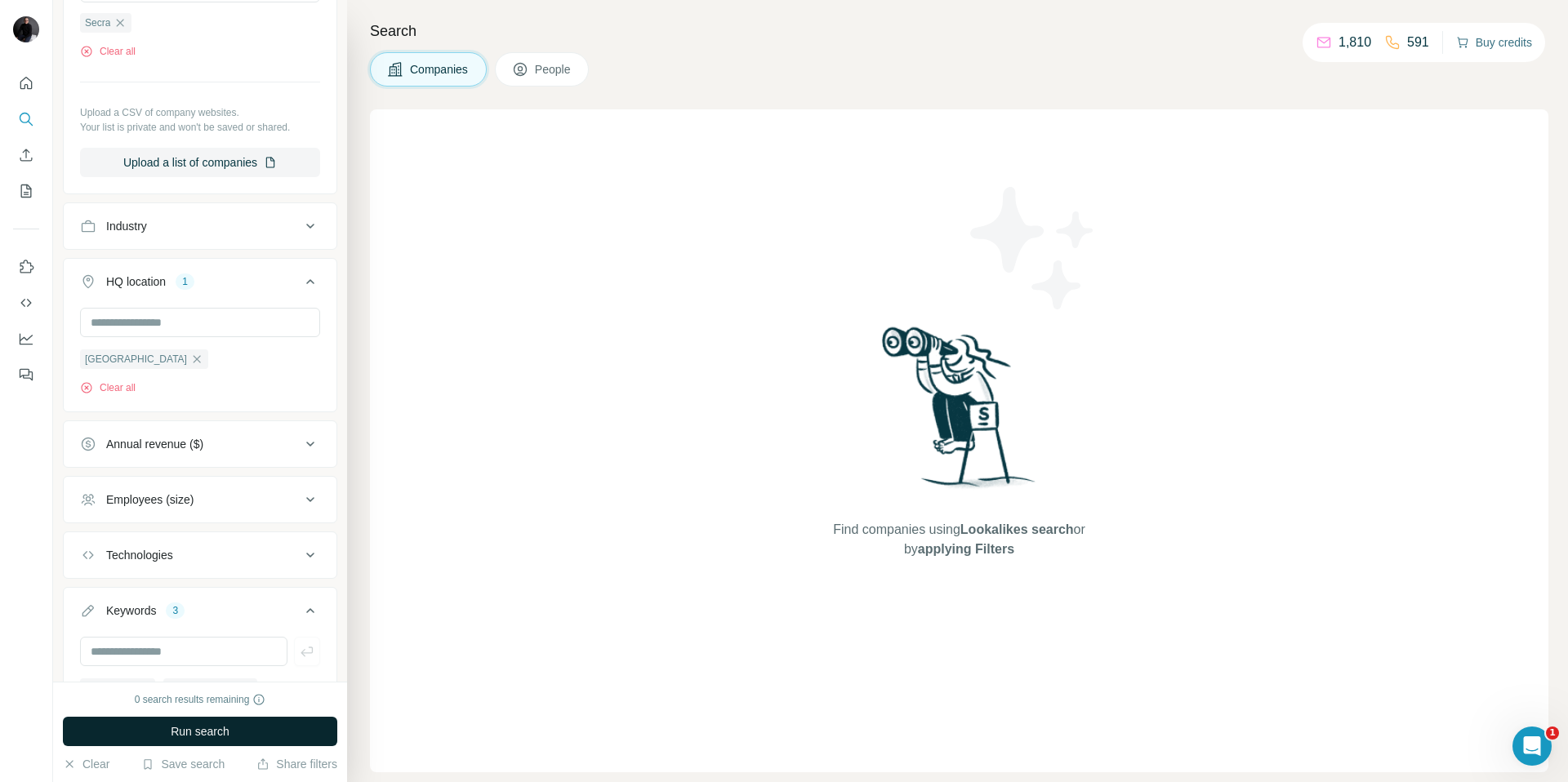
click at [1498, 40] on button "Buy credits" at bounding box center [1494, 42] width 76 height 23
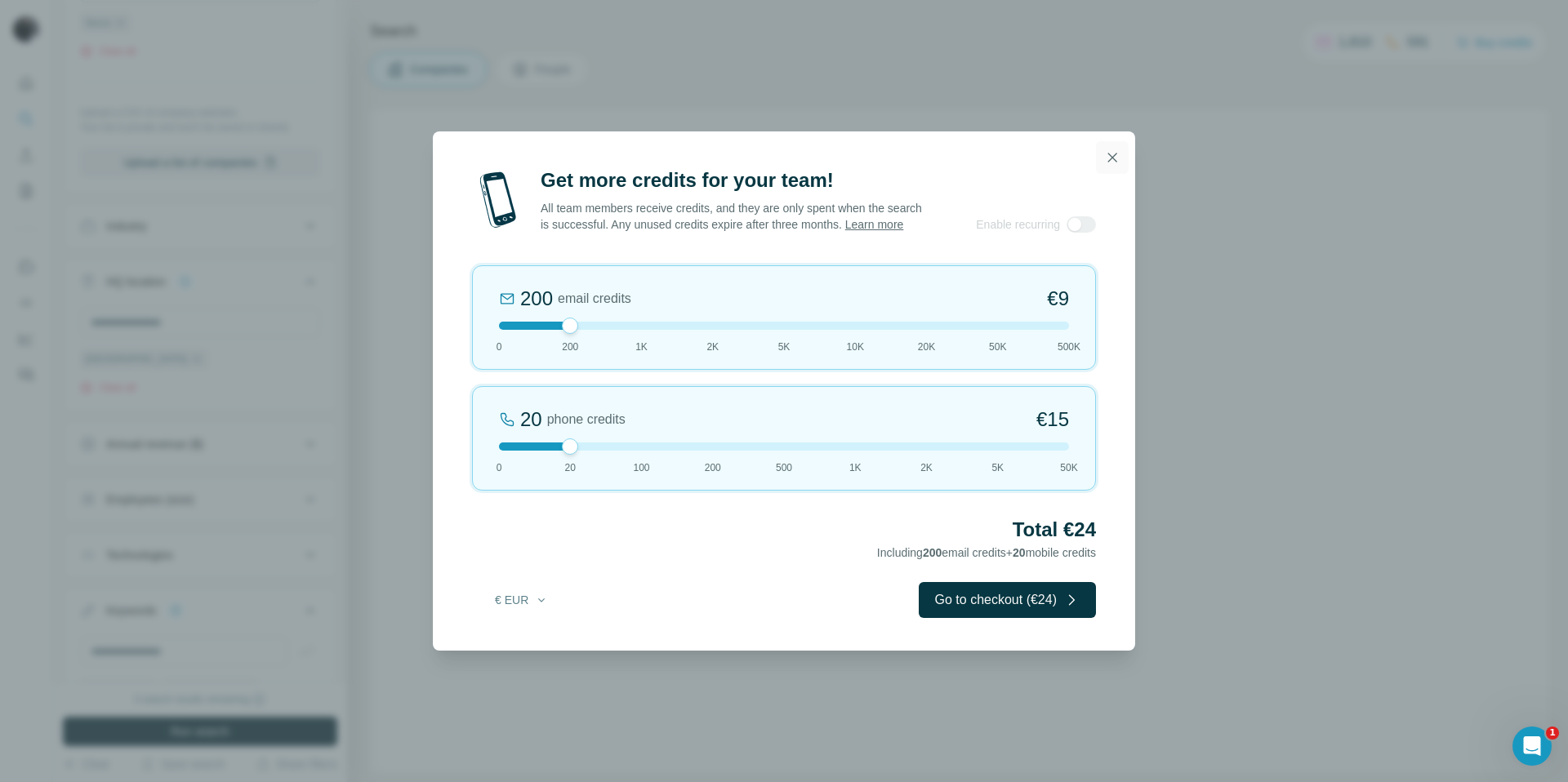
click at [1114, 153] on icon "button" at bounding box center [1113, 158] width 9 height 9
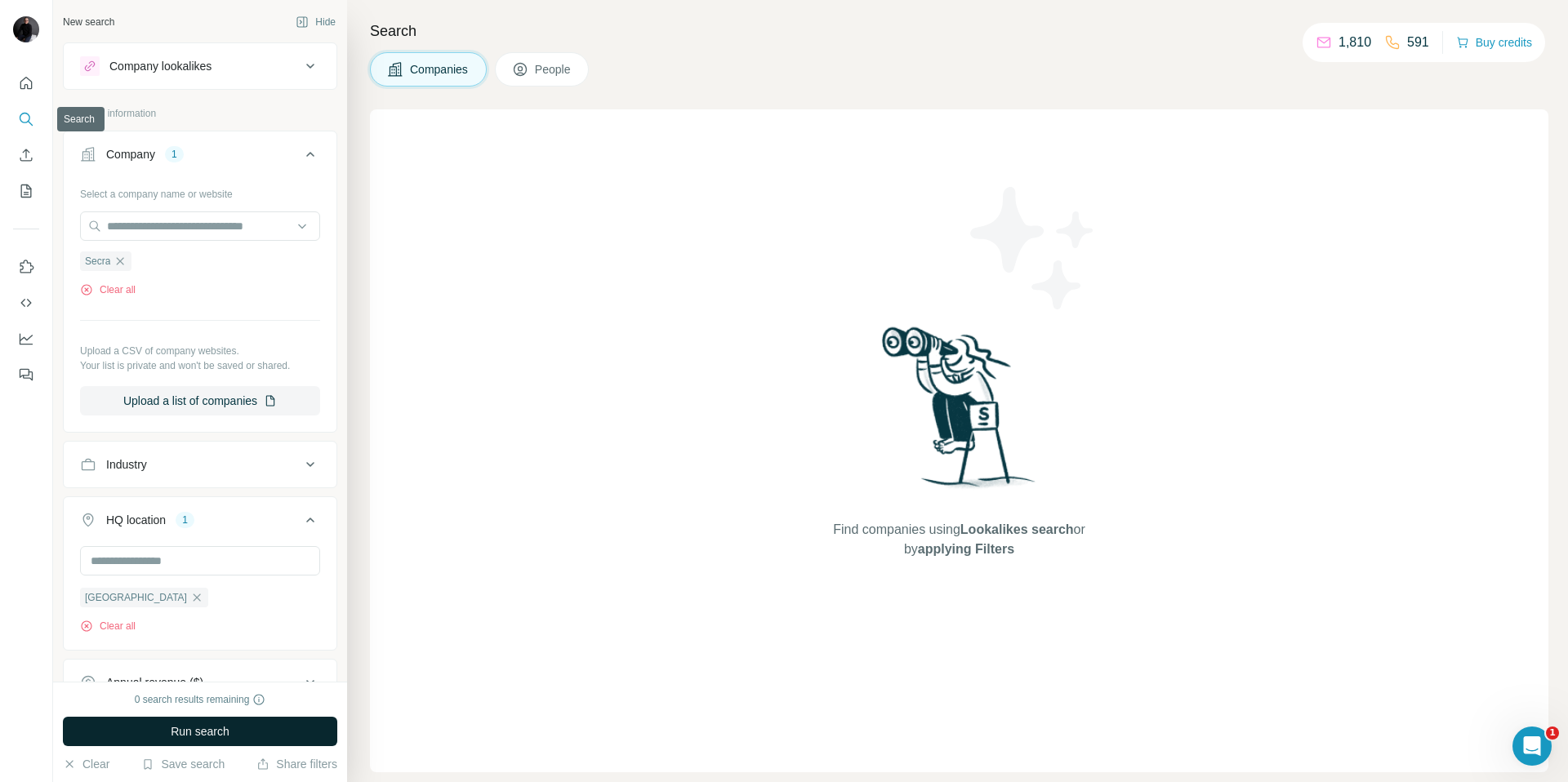
click at [26, 118] on icon "Search" at bounding box center [25, 118] width 16 height 16
click at [311, 23] on button "Hide" at bounding box center [315, 22] width 63 height 24
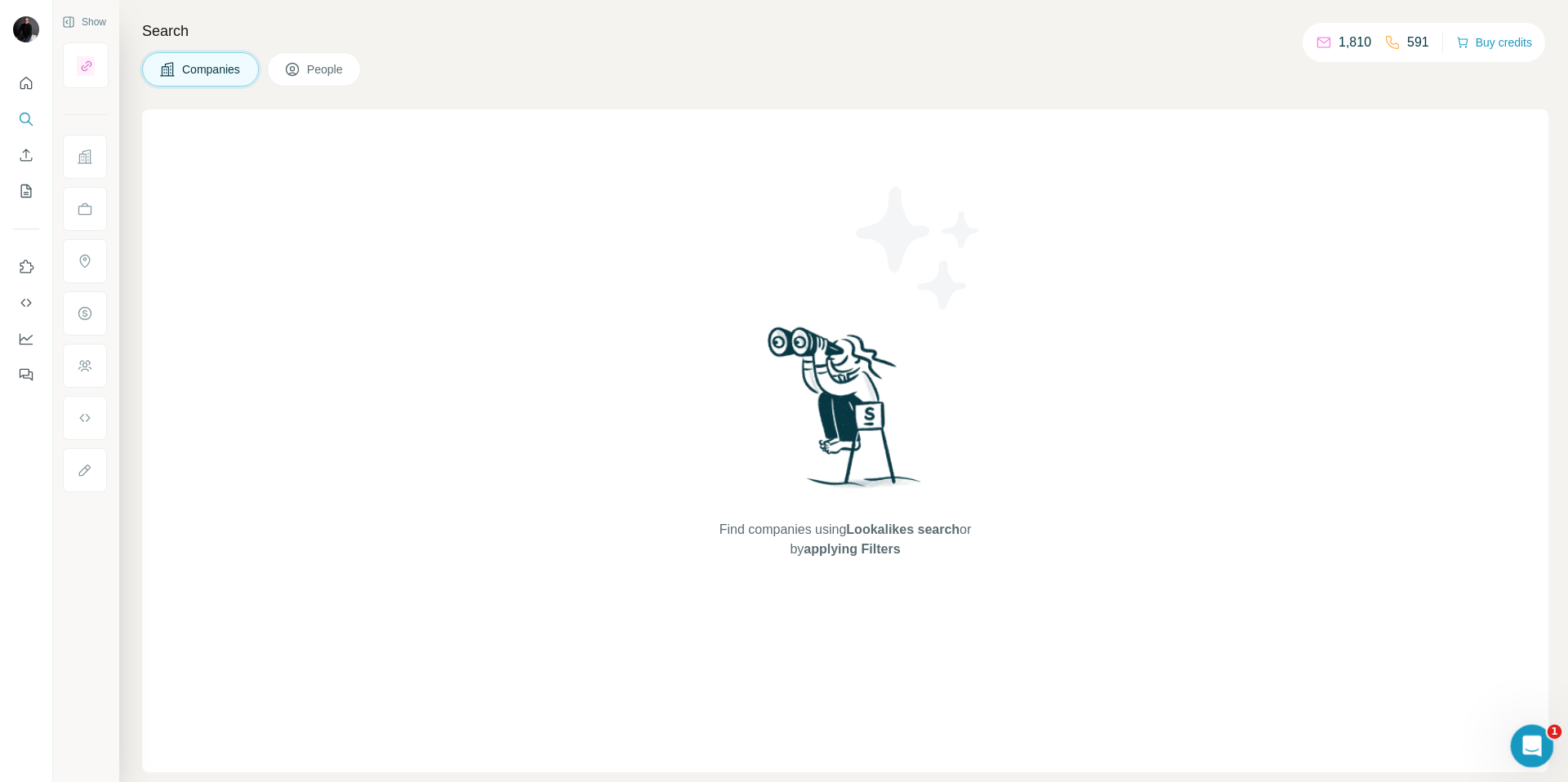
click at [1530, 735] on icon "Open Intercom Messenger" at bounding box center [1530, 744] width 27 height 27
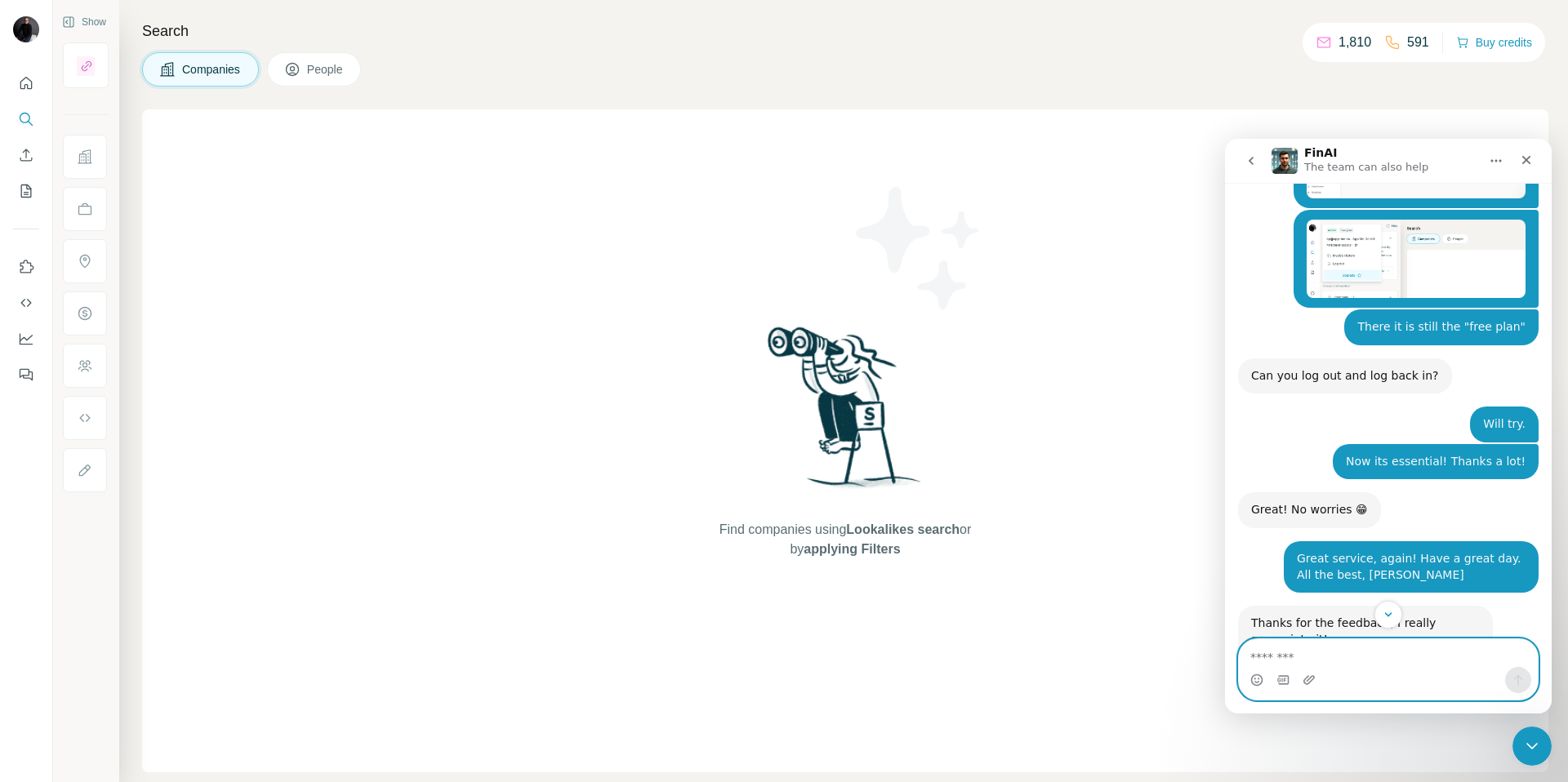
scroll to position [4377, 0]
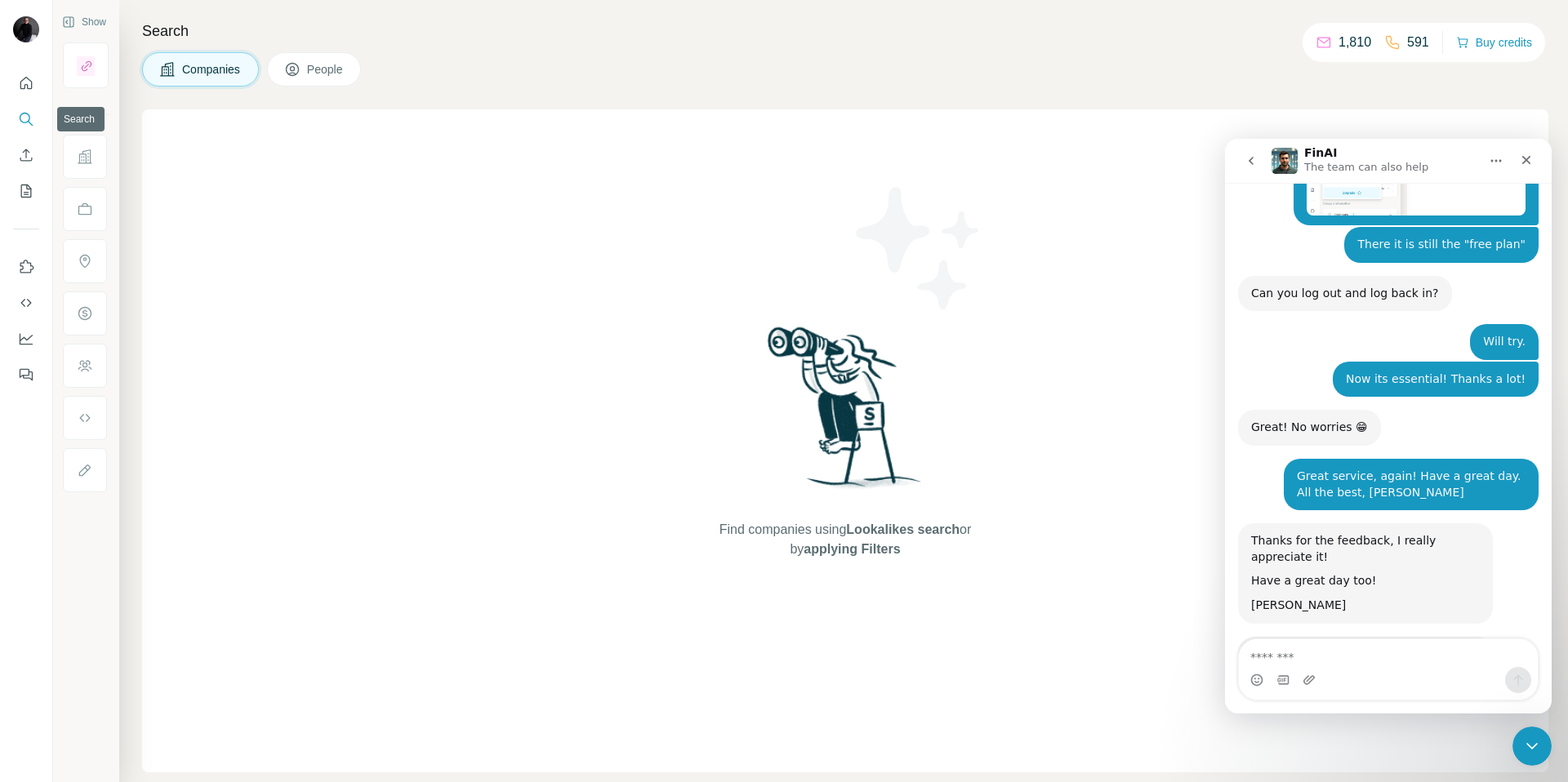
click at [24, 122] on icon "Search" at bounding box center [25, 118] width 16 height 16
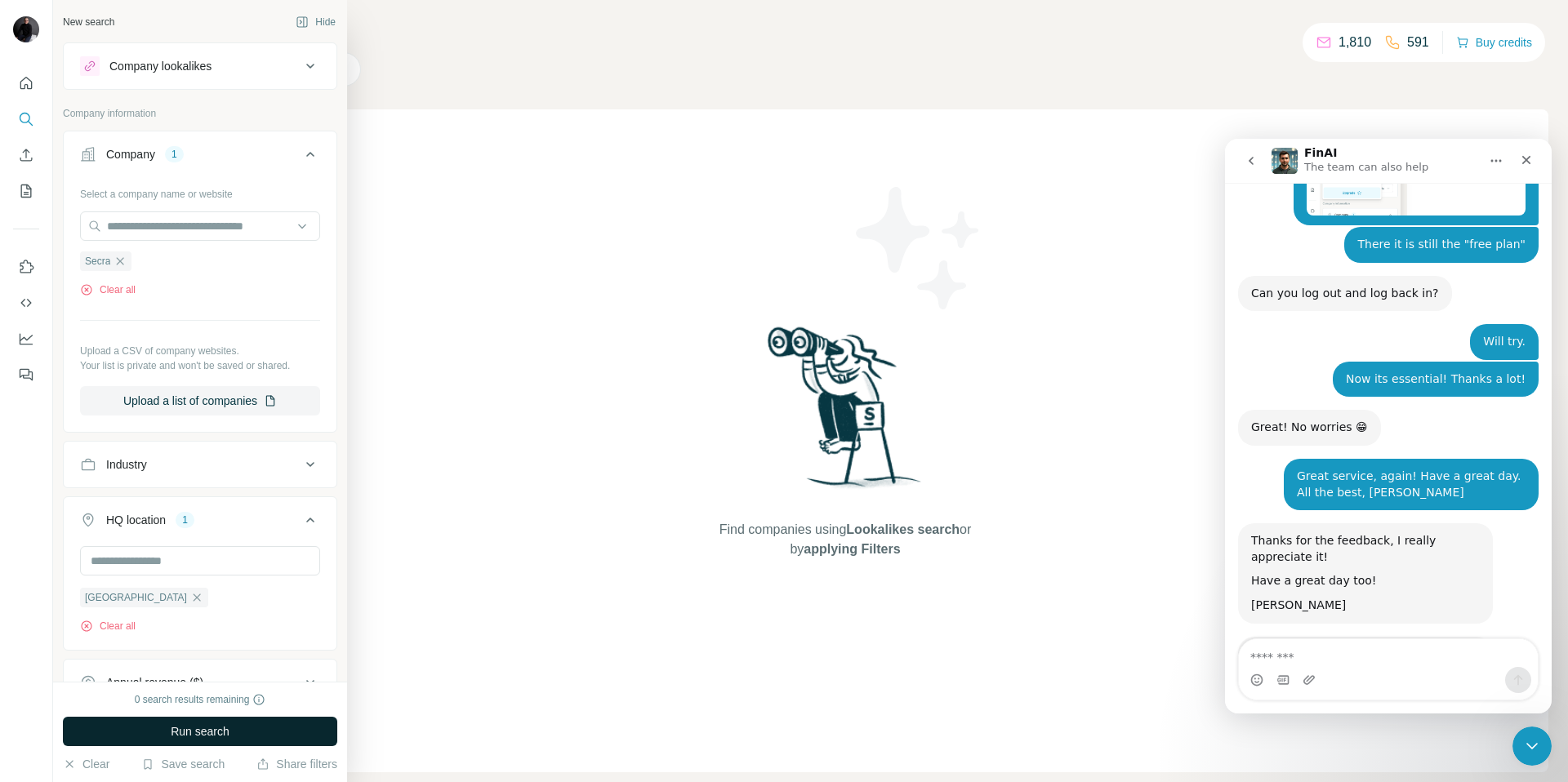
click at [221, 728] on span "Run search" at bounding box center [200, 731] width 59 height 16
